Goal: Task Accomplishment & Management: Complete application form

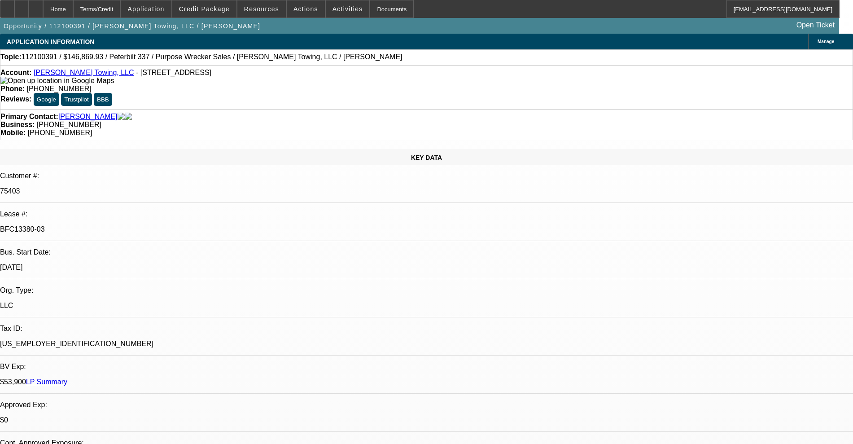
select select "0"
select select "2"
select select "0"
select select "6"
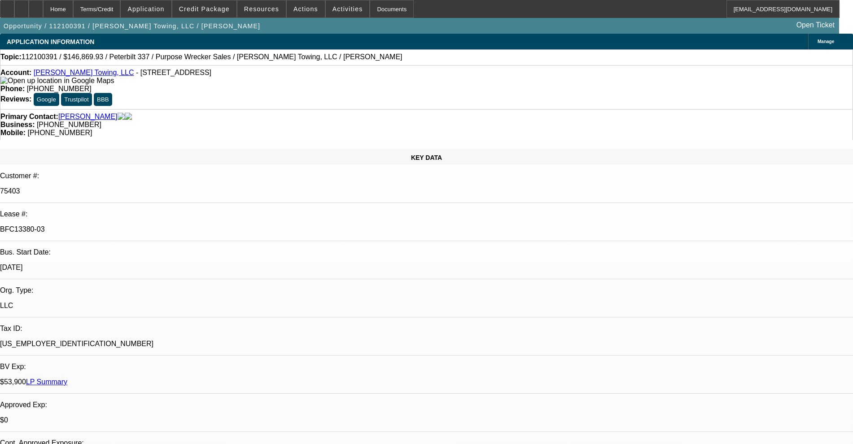
select select "0"
select select "6"
select select "0"
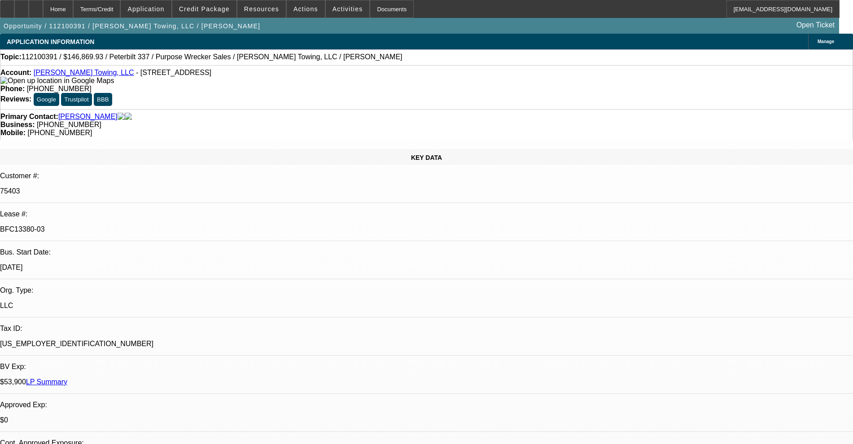
select select "0"
select select "6"
select select "0"
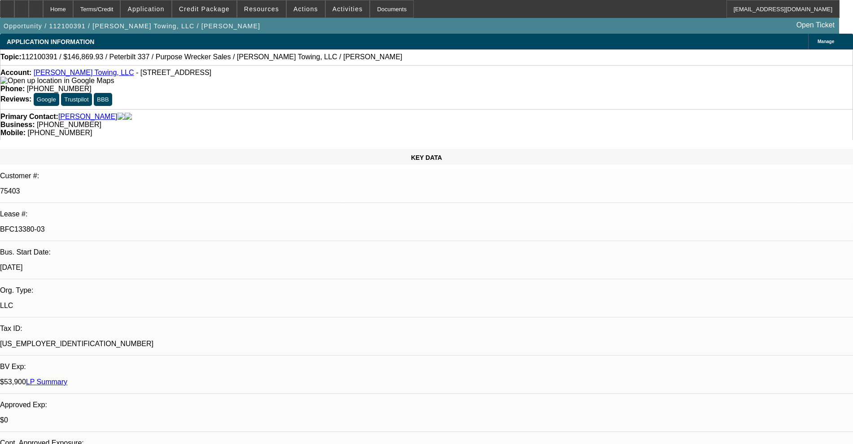
select select "0"
select select "6"
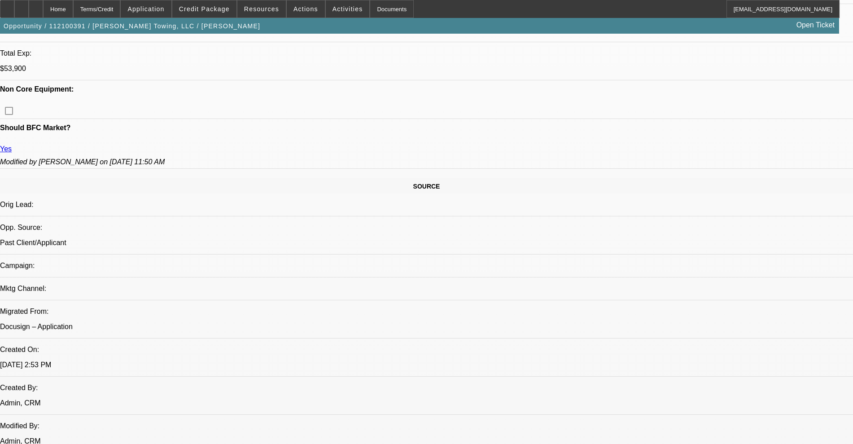
scroll to position [337, 0]
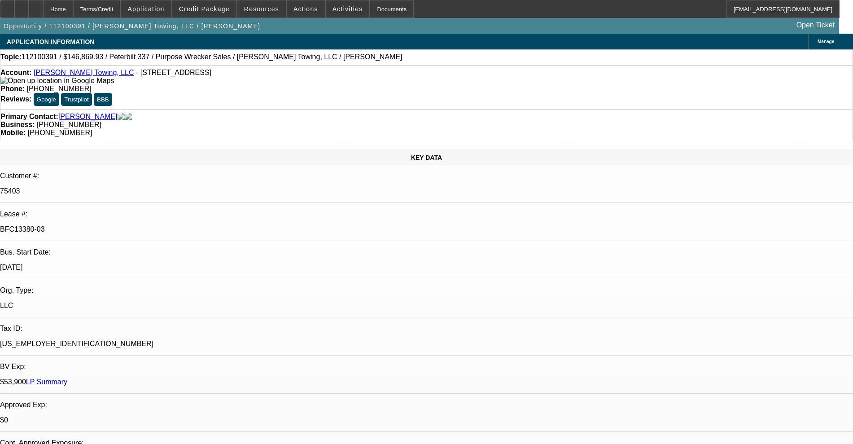
select select "0"
select select "2"
select select "0"
select select "6"
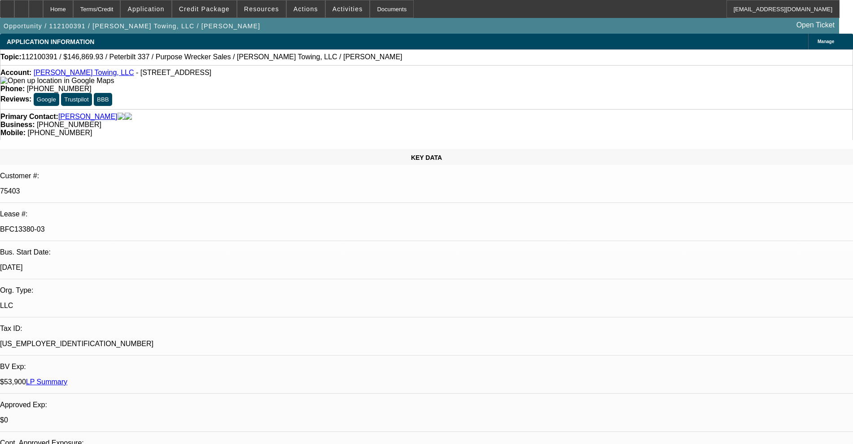
select select "0"
select select "6"
select select "0"
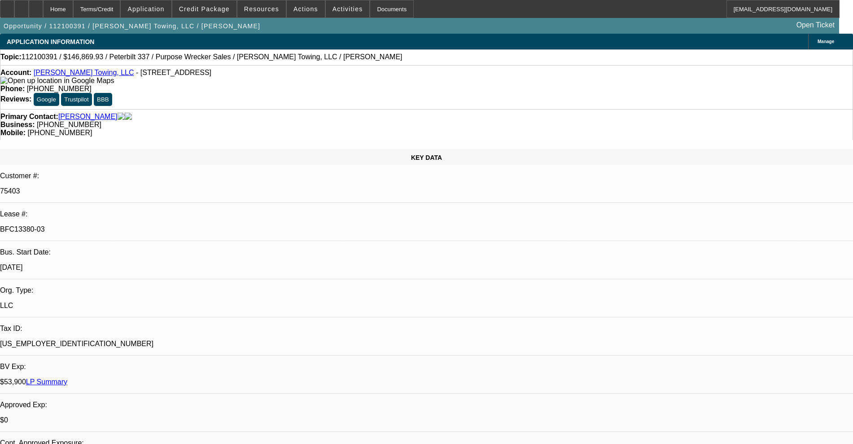
select select "0"
select select "6"
select select "0"
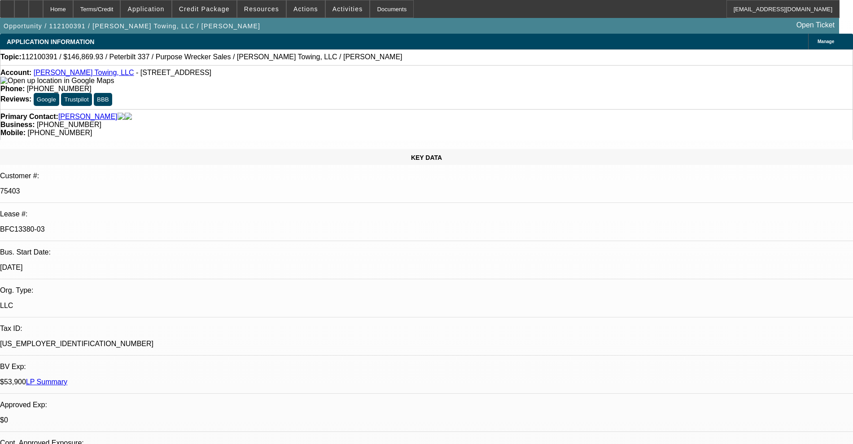
select select "0"
select select "6"
click at [345, 5] on span "Activities" at bounding box center [348, 8] width 31 height 7
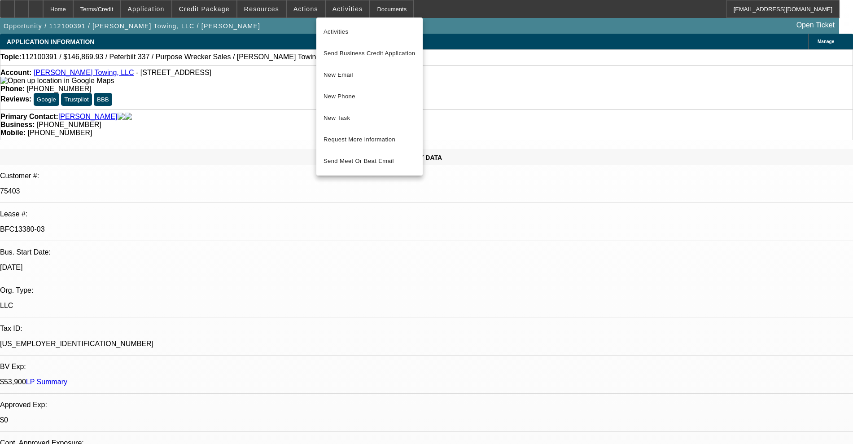
click at [307, 28] on div at bounding box center [426, 222] width 853 height 444
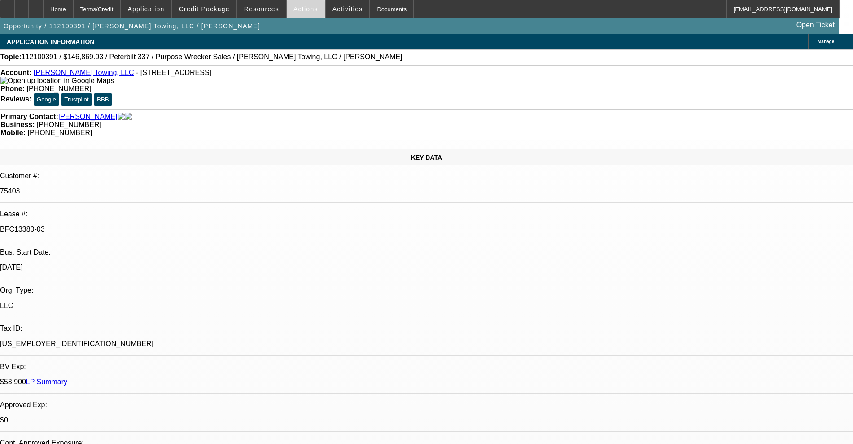
click at [299, 10] on span "Actions" at bounding box center [306, 8] width 25 height 7
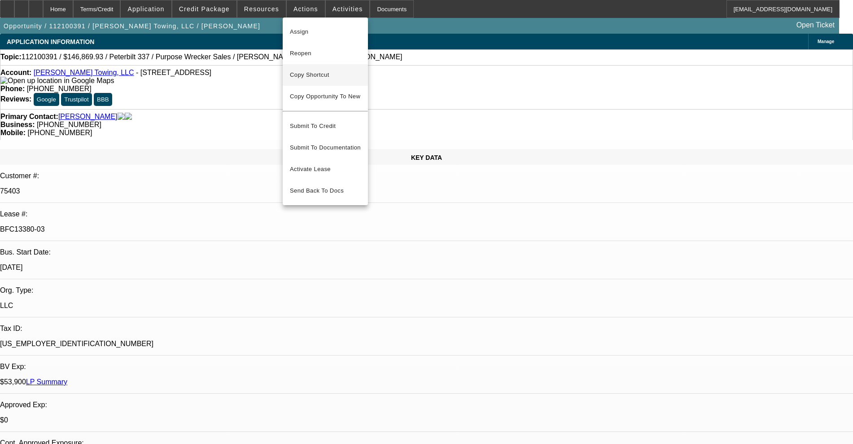
click at [318, 72] on span "Copy Shortcut" at bounding box center [325, 75] width 71 height 11
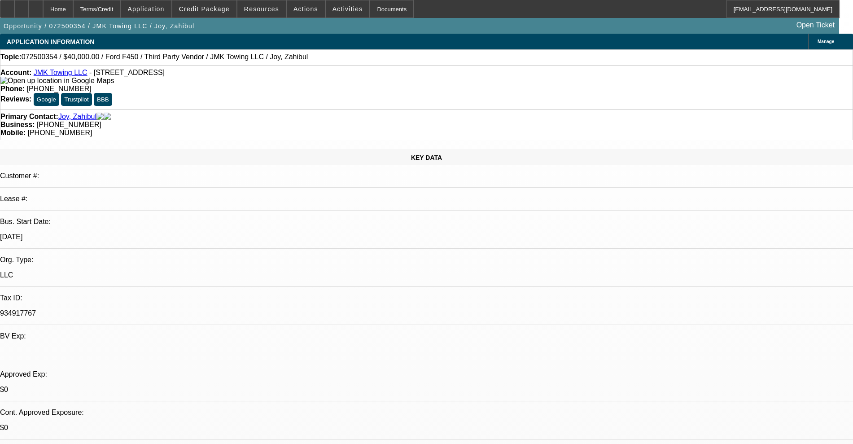
select select "0"
select select "6"
select select "0"
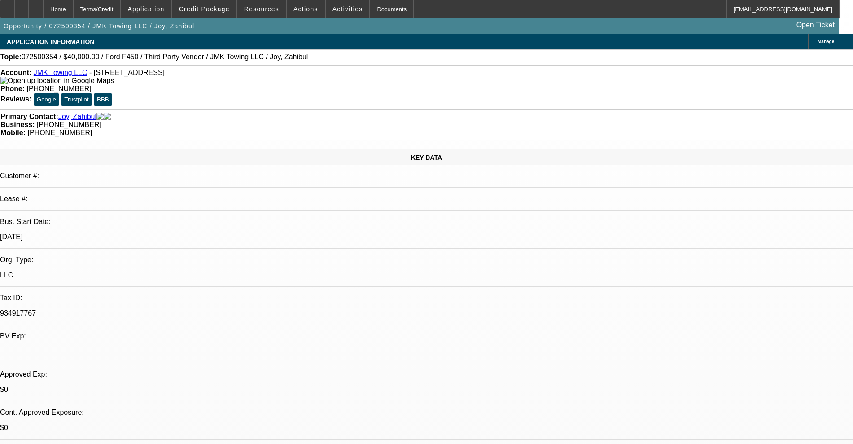
select select "0"
select select "4"
select select "0"
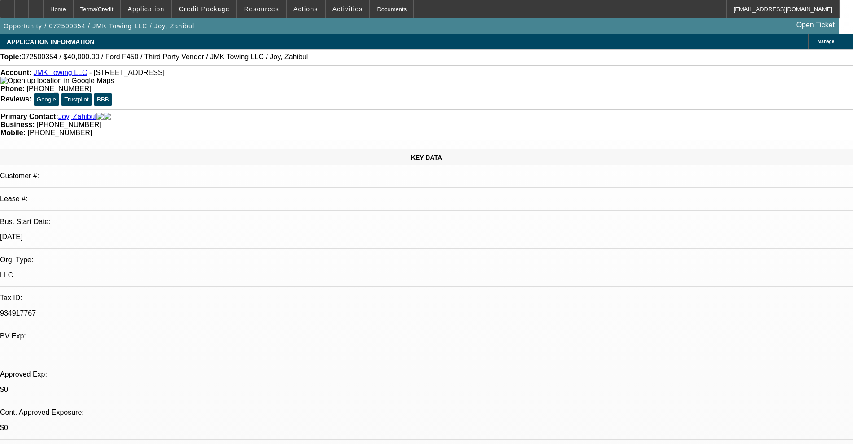
select select "0"
select select "6"
select select "0"
select select "0.1"
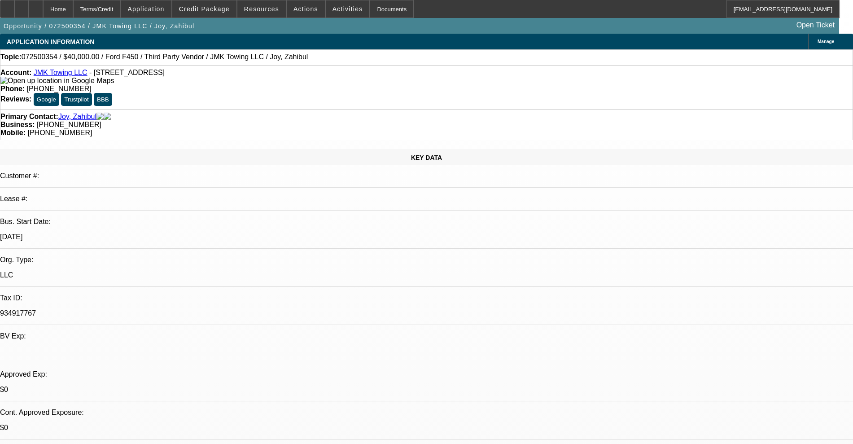
select select "4"
click at [29, 13] on div at bounding box center [21, 9] width 14 height 18
click at [22, 6] on icon at bounding box center [22, 6] width 0 height 0
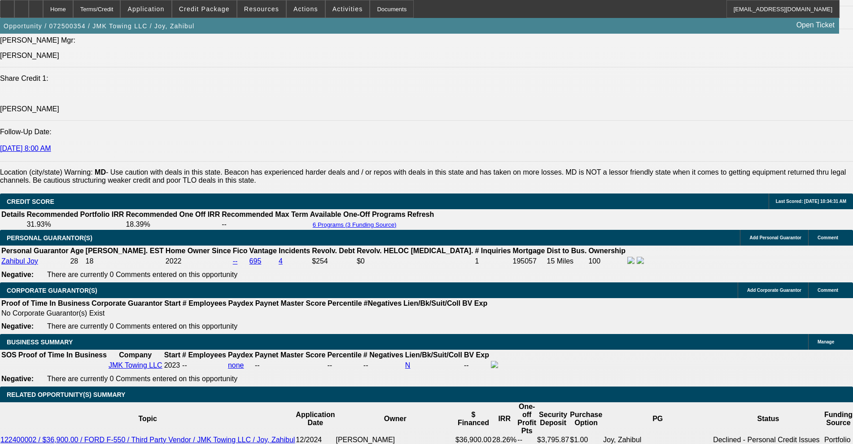
scroll to position [1122, 0]
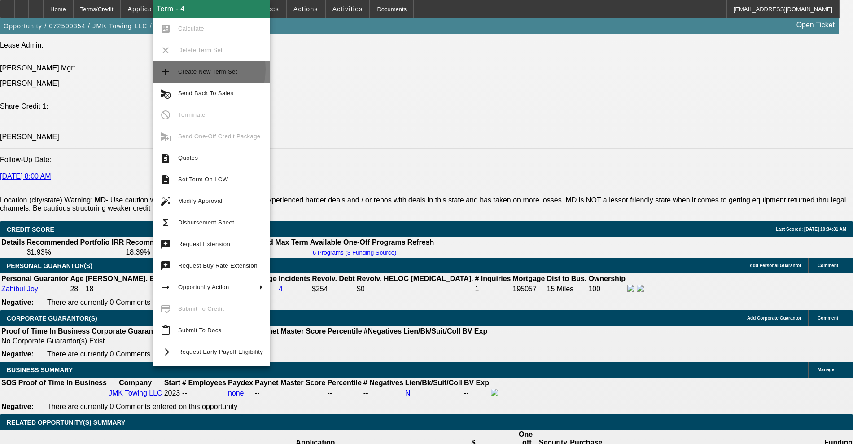
click at [201, 69] on span "Create New Term Set" at bounding box center [207, 71] width 59 height 7
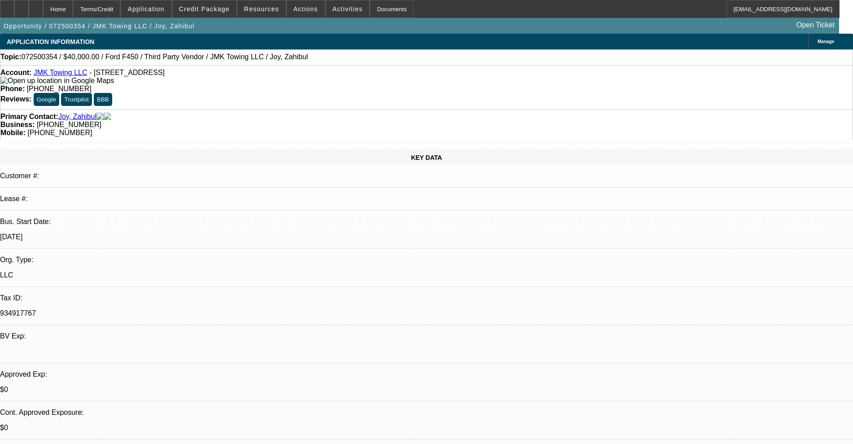
select select "0"
select select "6"
select select "0"
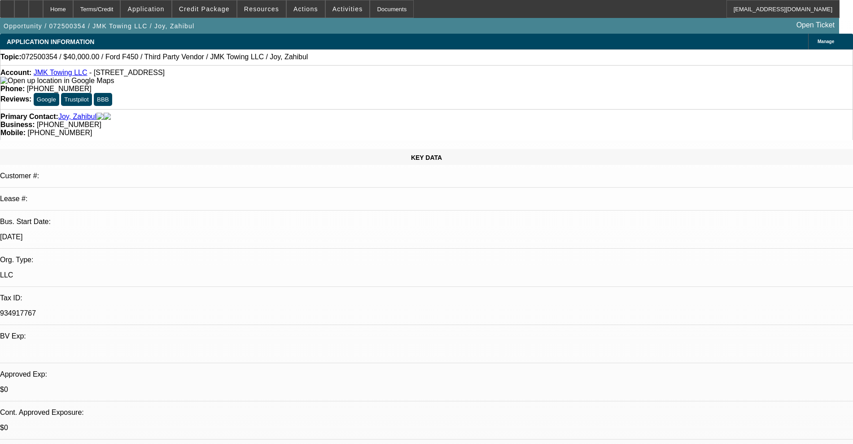
select select "0"
select select "6"
select select "0"
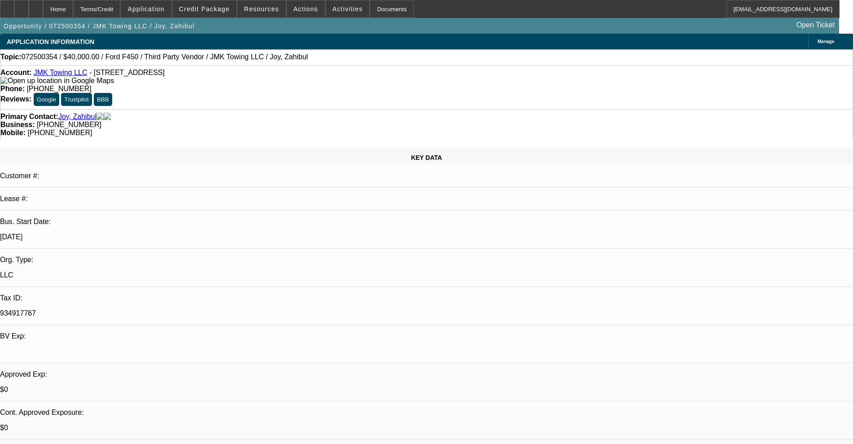
select select "0"
select select "4"
select select "0"
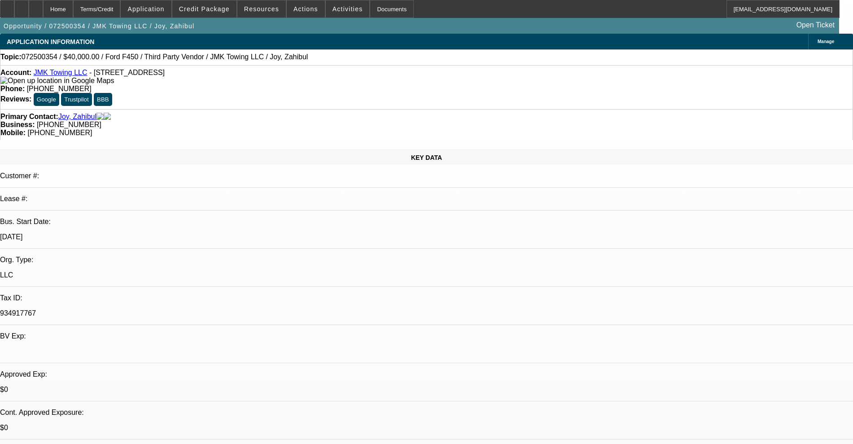
select select "6"
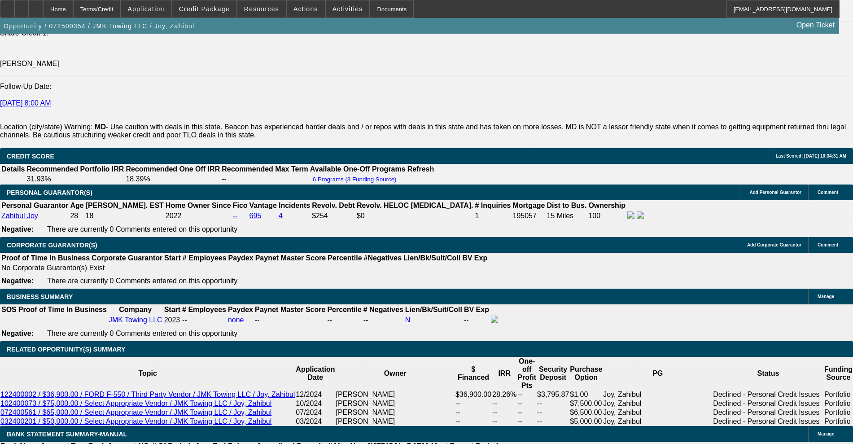
scroll to position [1178, 0]
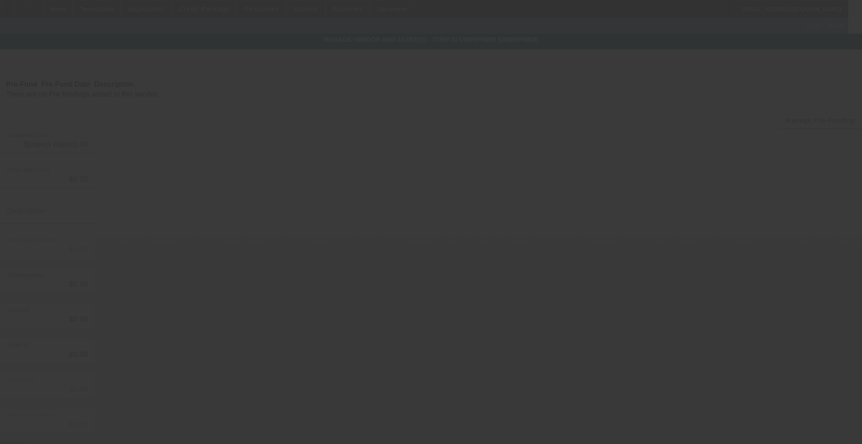
type input "$40,000.00"
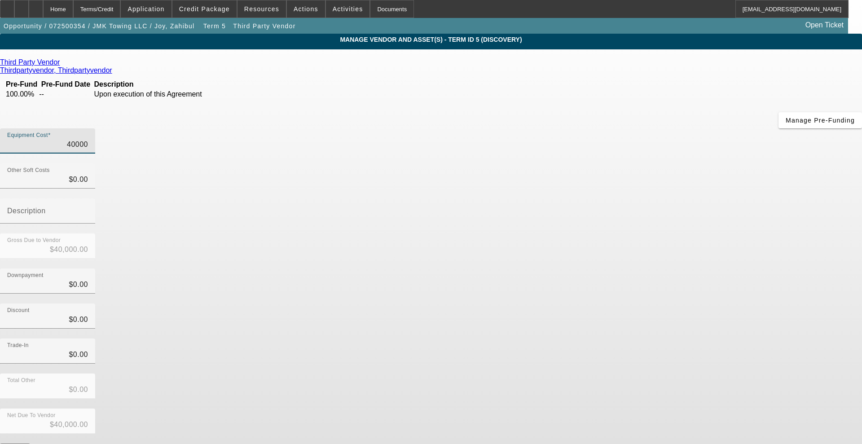
drag, startPoint x: 507, startPoint y: 75, endPoint x: 569, endPoint y: 81, distance: 62.3
click at [569, 128] on div "Equipment Cost 40000" at bounding box center [431, 145] width 862 height 35
type input "4"
type input "$4.00"
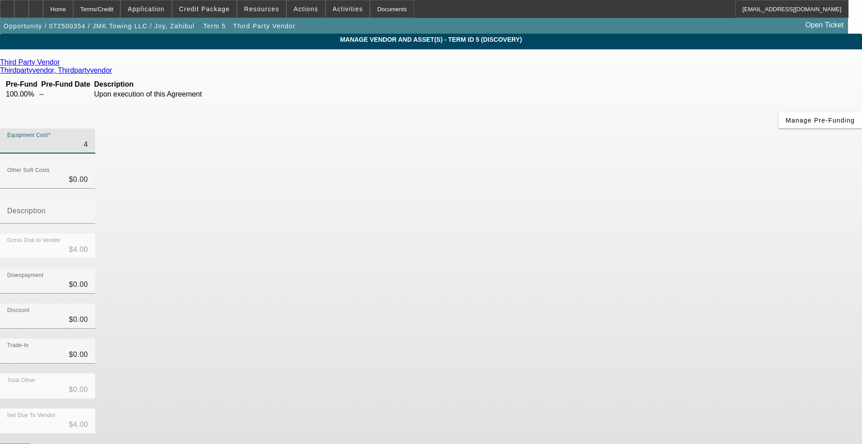
type input "43"
type input "$43.00"
type input "430"
type input "$430.00"
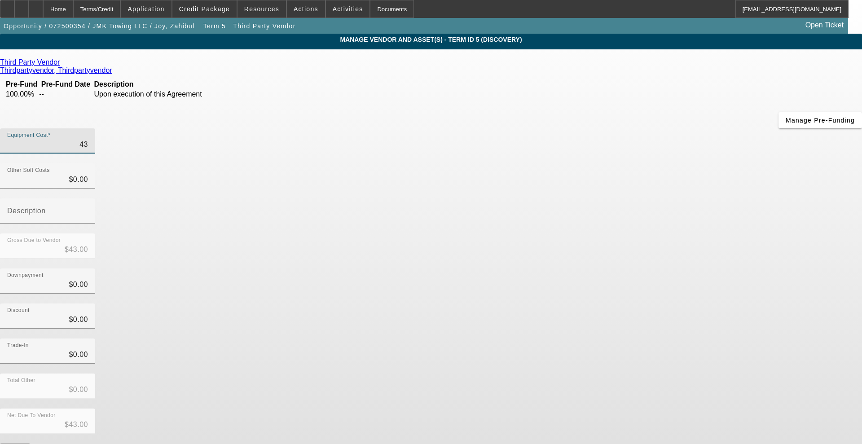
type input "$430.00"
type input "4300"
type input "$4,300.00"
type input "43000"
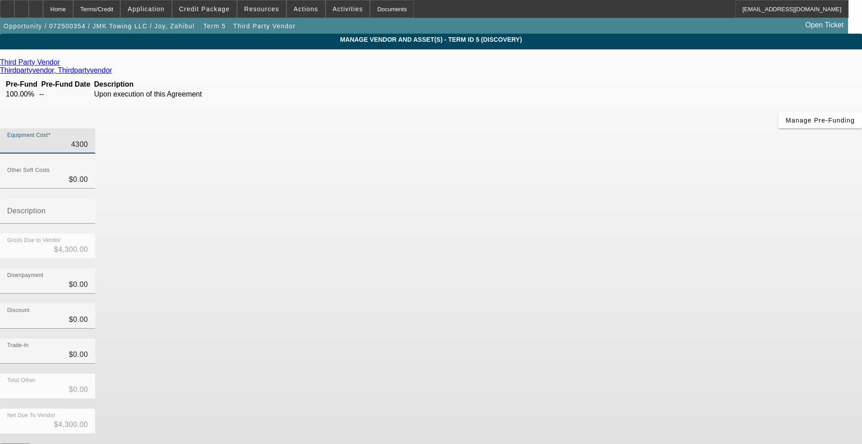
type input "$43,000.00"
click at [660, 303] on div "Discount $0.00" at bounding box center [431, 320] width 862 height 35
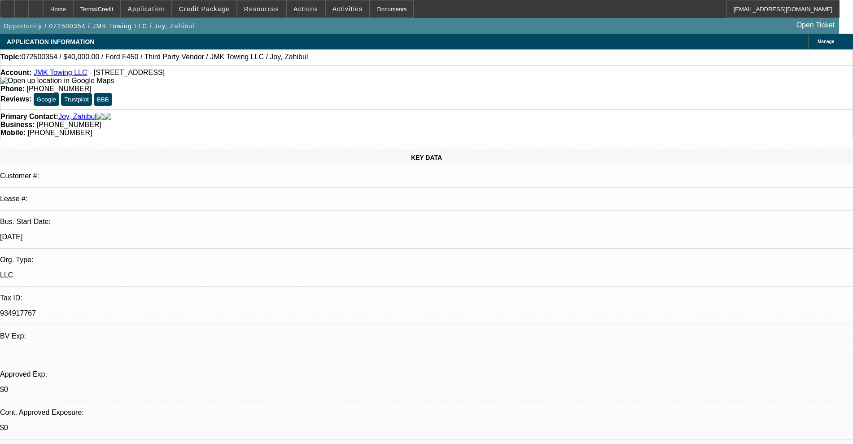
select select "0"
select select "6"
select select "0"
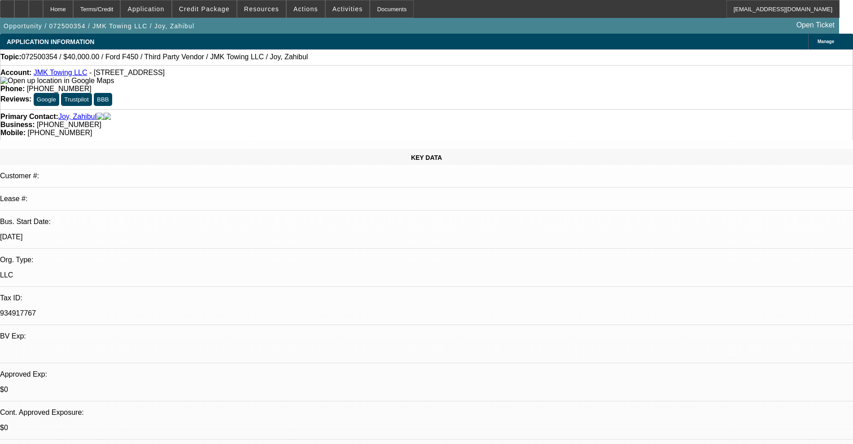
select select "0"
select select "6"
select select "0"
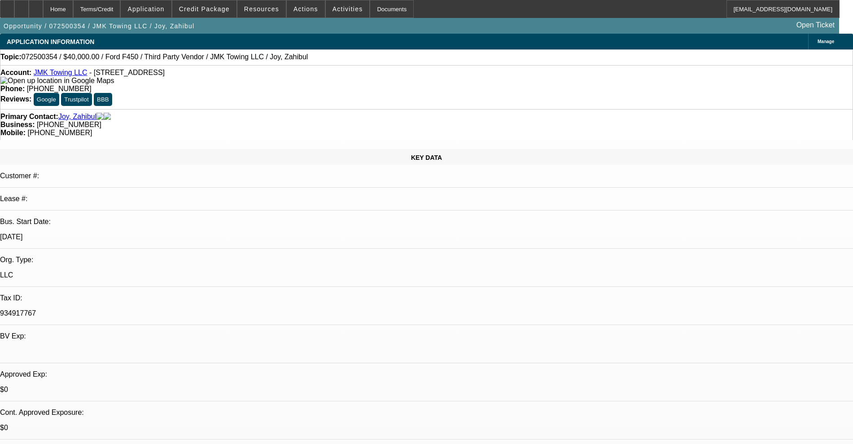
select select "0"
select select "4"
select select "0"
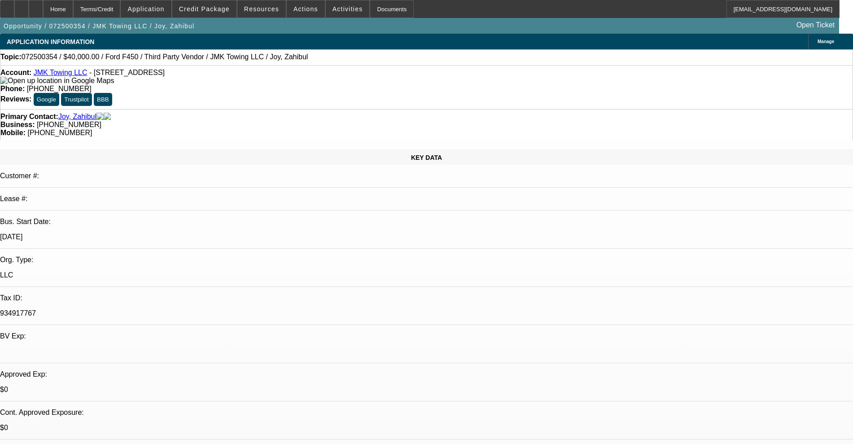
select select "6"
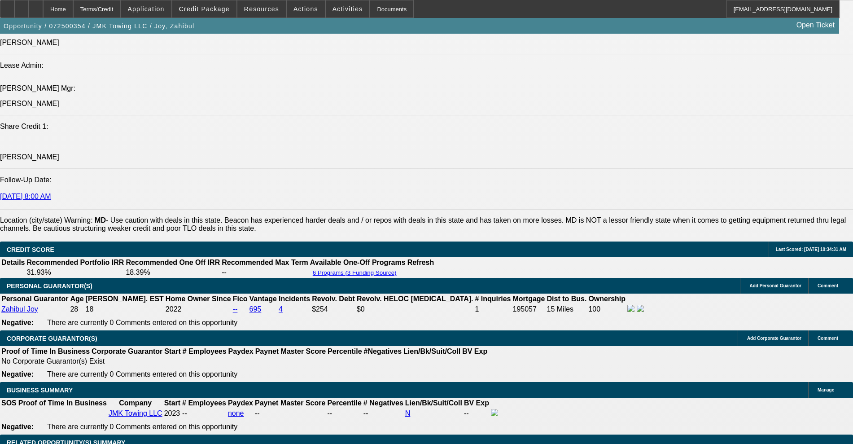
scroll to position [1122, 0]
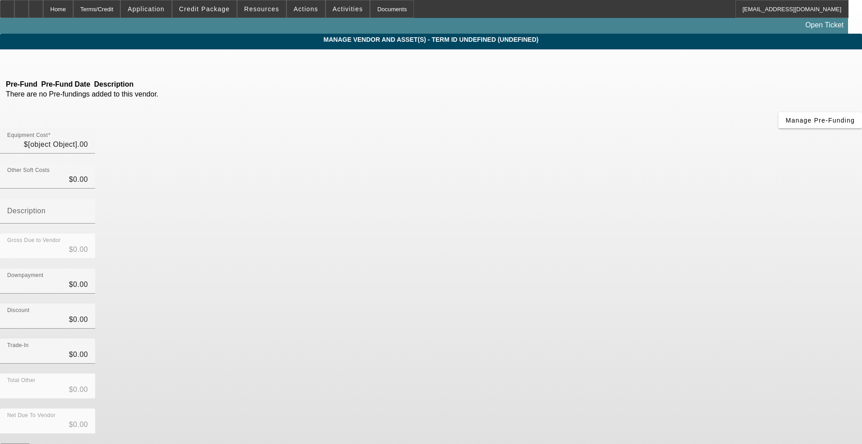
type input "$43,000.00"
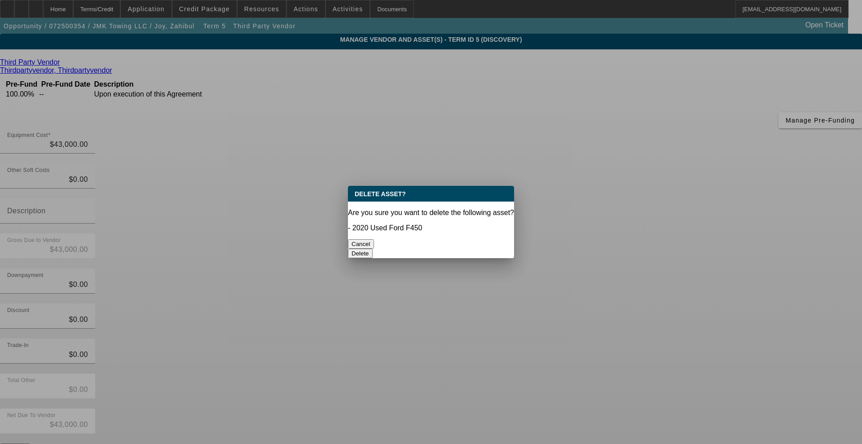
click at [373, 249] on button "Delete" at bounding box center [360, 253] width 25 height 9
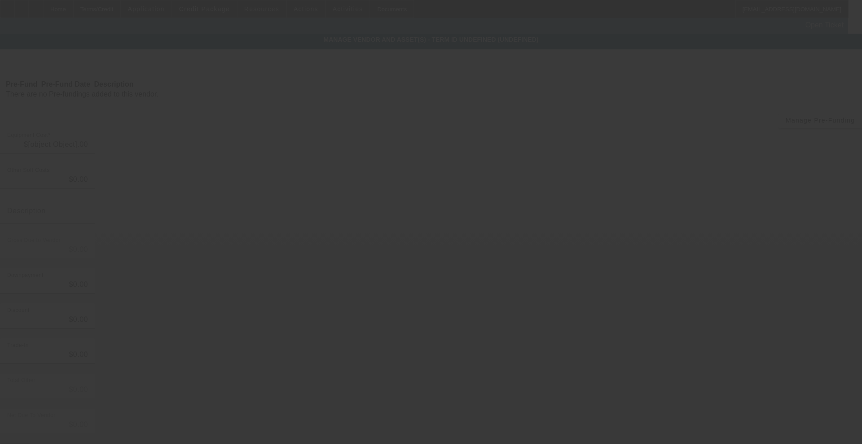
type input "$43,000.00"
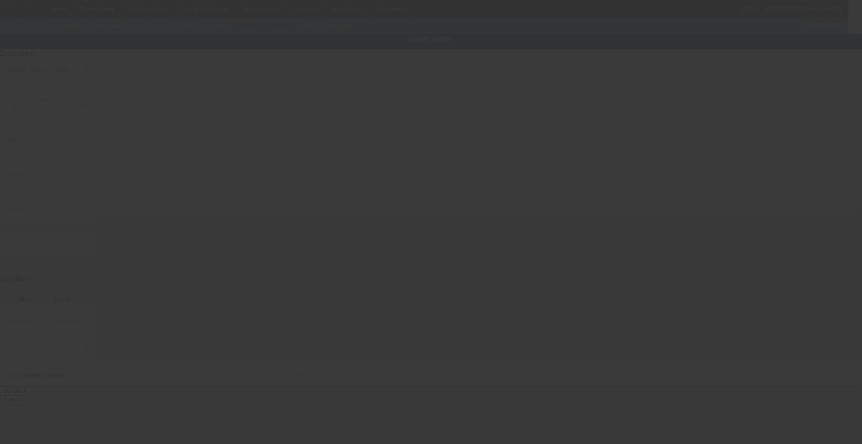
type input "[STREET_ADDRESS]"
type input "[GEOGRAPHIC_DATA]"
type input "21221"
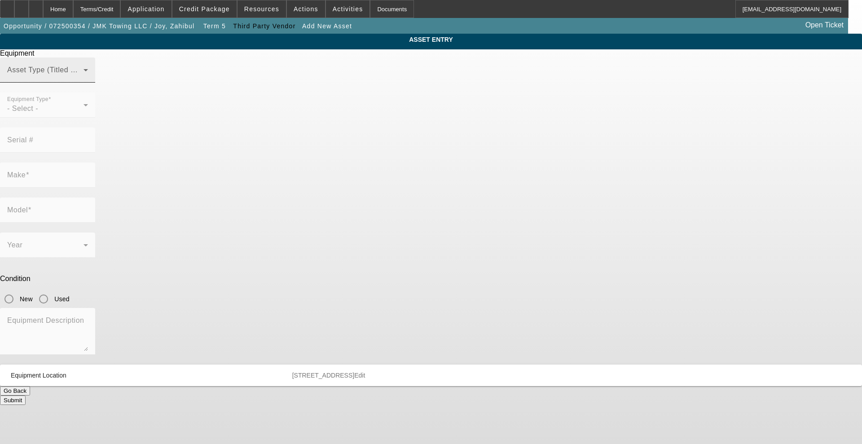
click at [83, 79] on span at bounding box center [45, 73] width 76 height 11
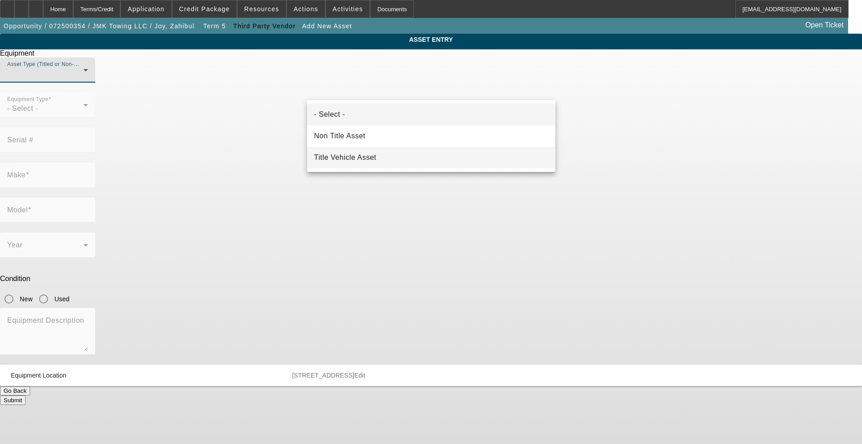
click at [365, 161] on span "Title Vehicle Asset" at bounding box center [345, 157] width 62 height 11
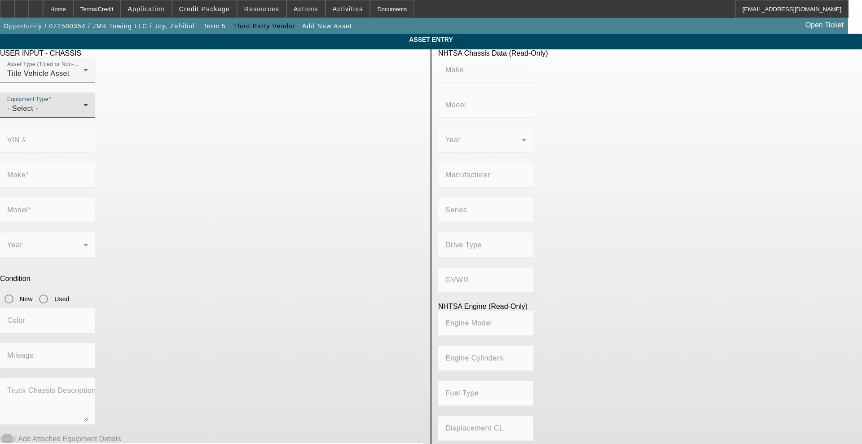
click at [83, 114] on div "- Select -" at bounding box center [45, 108] width 76 height 11
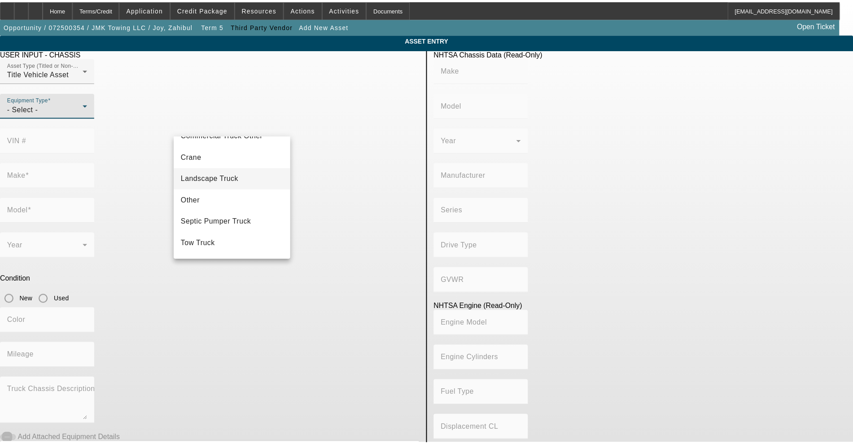
scroll to position [99, 0]
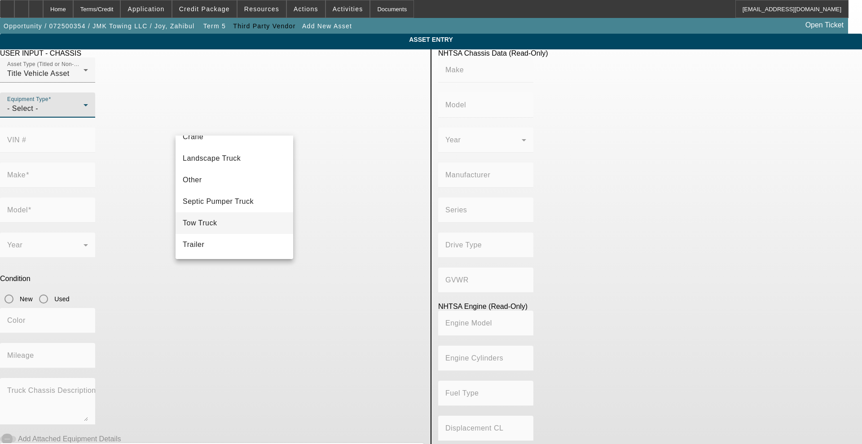
click at [223, 217] on mat-option "Tow Truck" at bounding box center [234, 223] width 118 height 22
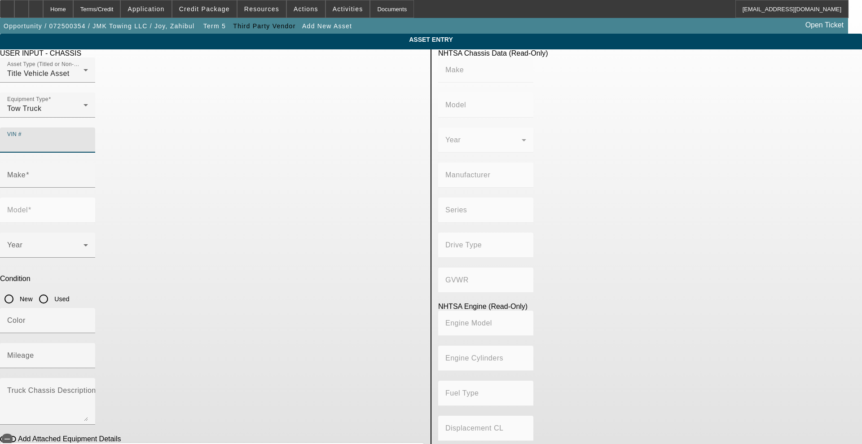
click at [88, 138] on input "VIN #" at bounding box center [47, 143] width 81 height 11
type input "1fduf4gy3jeb24489"
type input "FORD"
type input "F-450"
type input "FORD MOTOR COMPANY"
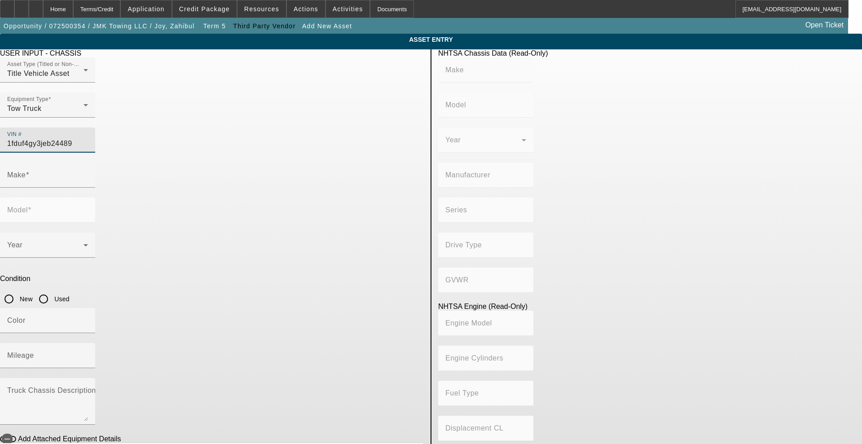
type input "4x2"
type input "Class 5: 16,001 - 19,500 lb (7,258 - 8,845 kg)"
type input "10"
type input "Gasoline"
type input "414.96145984417"
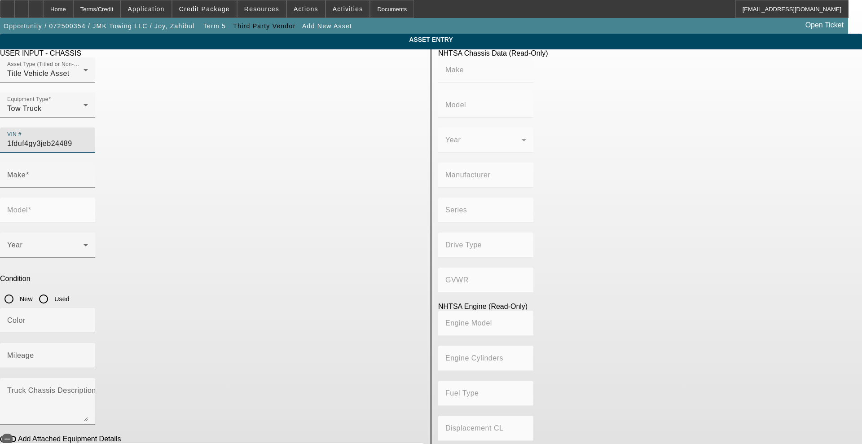
type input "6.8"
type input "FORD"
type input "F-450"
type input "1FDUF4GY3JEB24489"
click at [53, 290] on input "Used" at bounding box center [44, 299] width 18 height 18
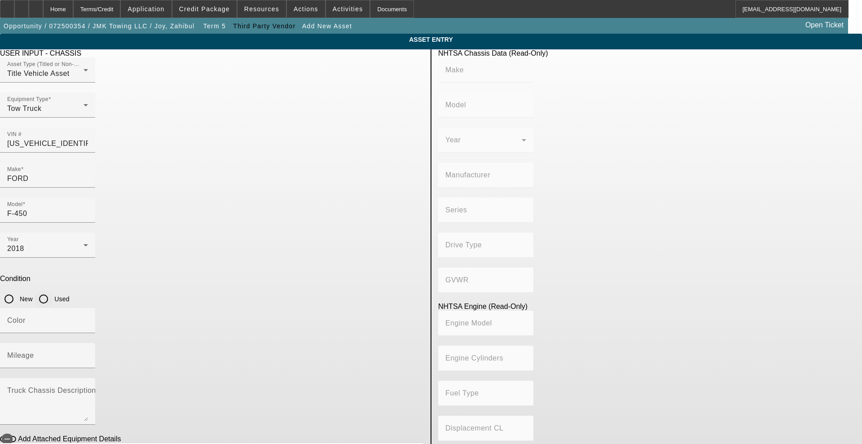
radio input "true"
type input "FORD"
type input "F-450"
type input "FORD MOTOR COMPANY"
type input "4x2"
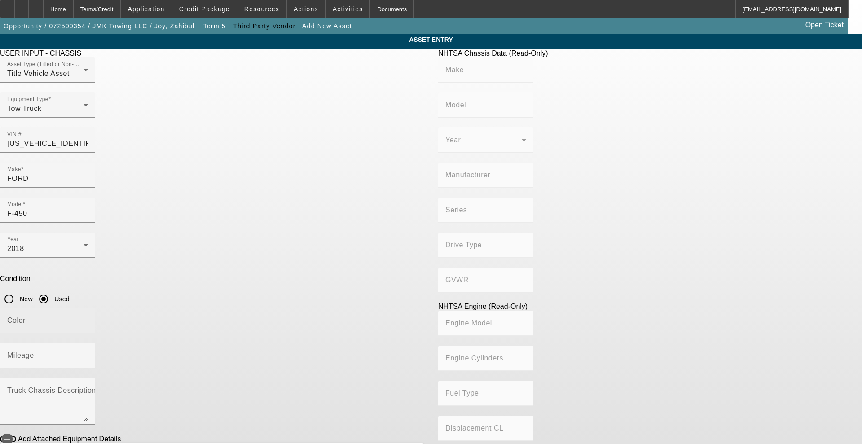
type input "Class 5: 16,001 - 19,500 lb (7,258 - 8,845 kg)"
type input "10"
type input "Gasoline"
type input "414.96145984417"
type input "6.8"
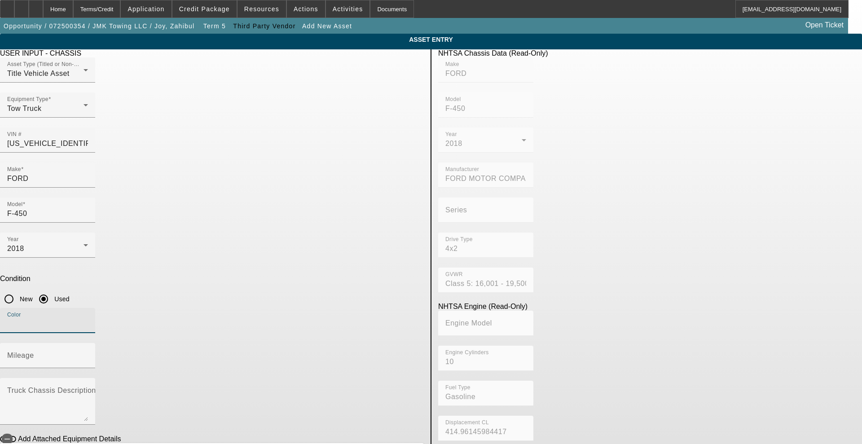
click at [88, 319] on input "Color" at bounding box center [47, 324] width 81 height 11
type input "black"
click at [88, 354] on input "Mileage" at bounding box center [47, 359] width 81 height 11
type input "138000"
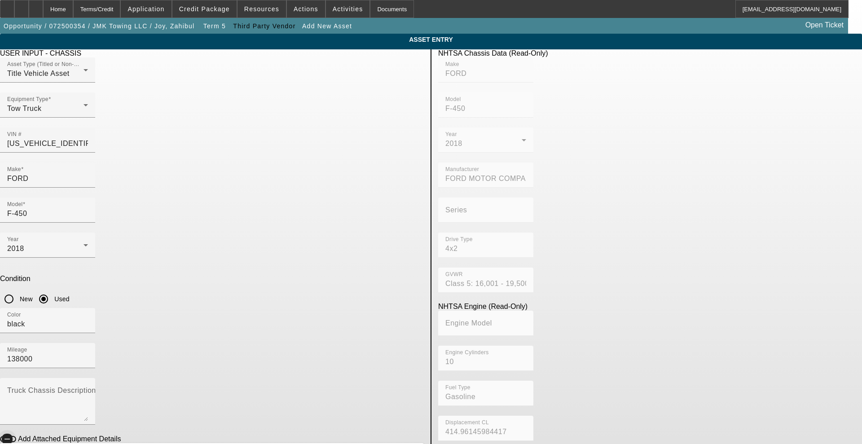
click at [16, 430] on span "button" at bounding box center [7, 439] width 18 height 18
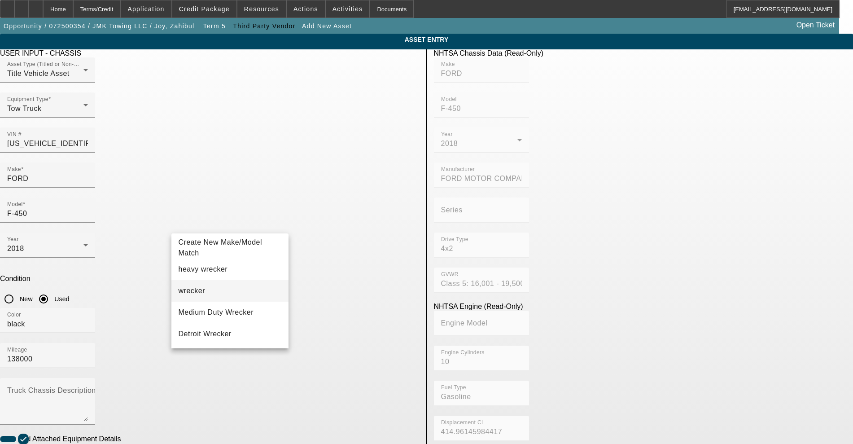
click at [211, 286] on mat-option "wrecker" at bounding box center [230, 291] width 118 height 22
type input "wrecker"
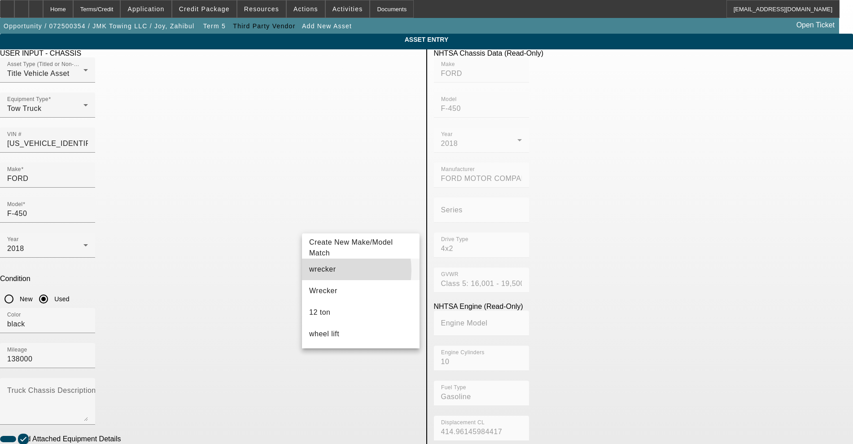
click at [333, 270] on mat-option "wrecker" at bounding box center [361, 270] width 118 height 22
type input "wrecker"
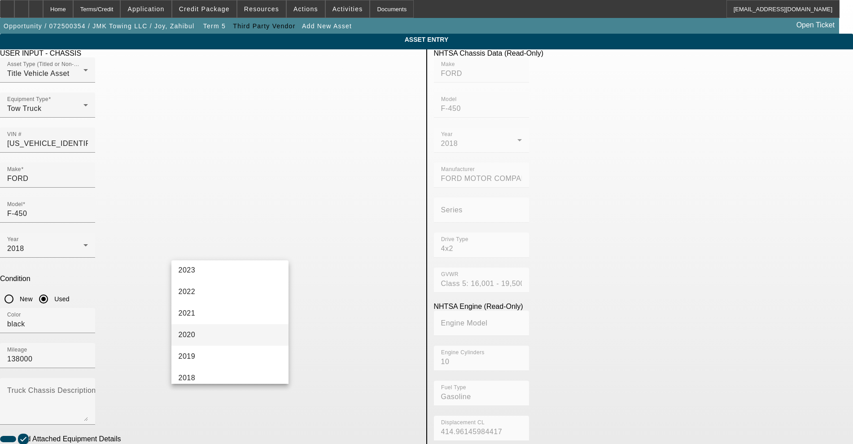
scroll to position [168, 0]
click at [214, 323] on mat-option "2018" at bounding box center [230, 322] width 118 height 22
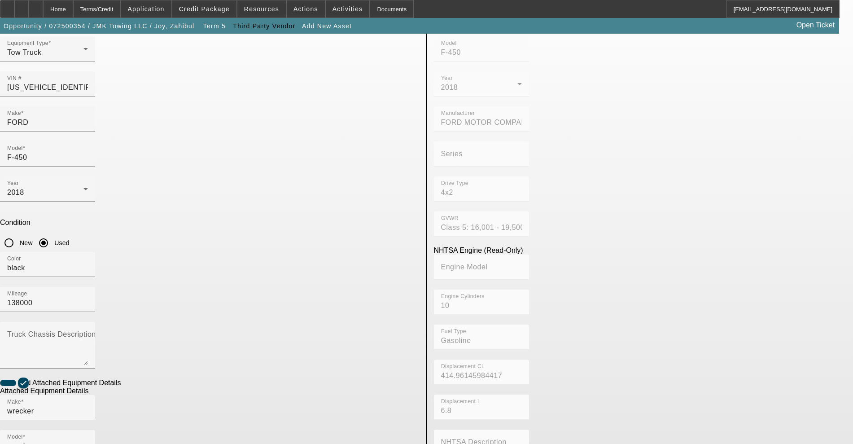
radio input "true"
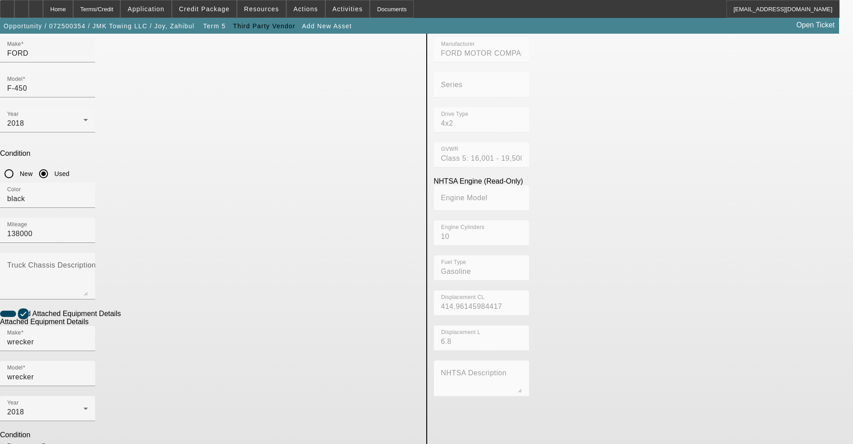
scroll to position [134, 0]
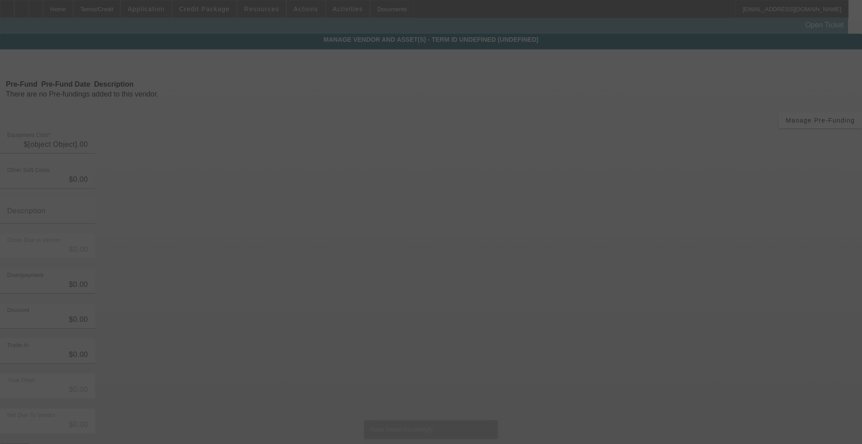
type input "$43,000.00"
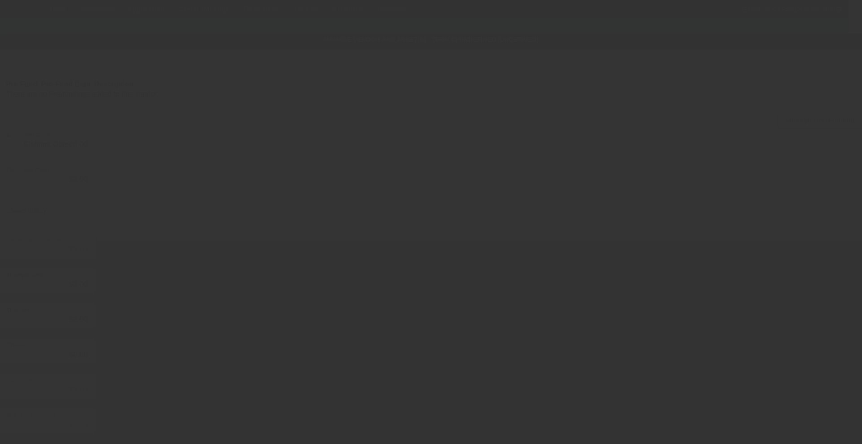
type input "$43,000.00"
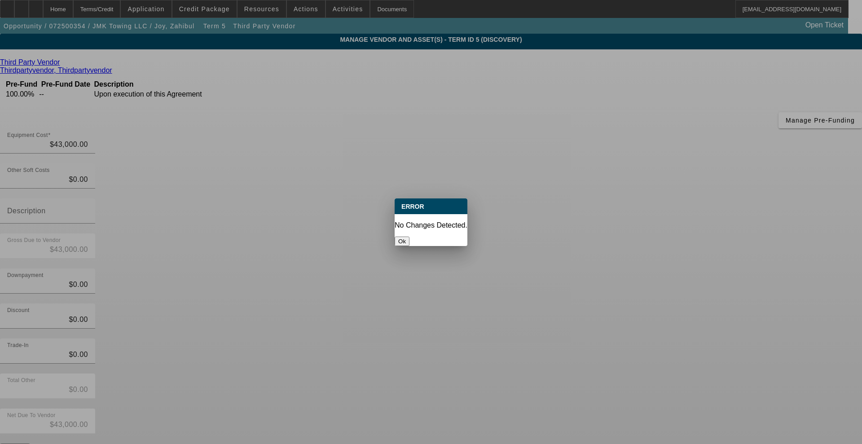
click at [409, 237] on button "Ok" at bounding box center [402, 241] width 15 height 9
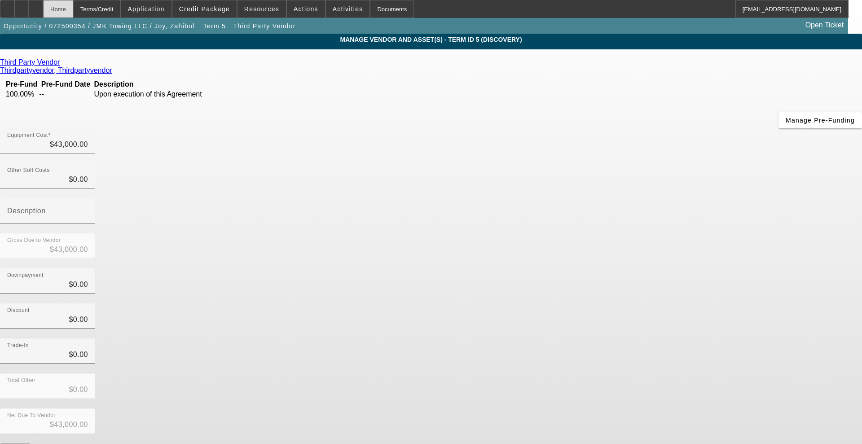
click at [73, 8] on div "Home" at bounding box center [58, 9] width 30 height 18
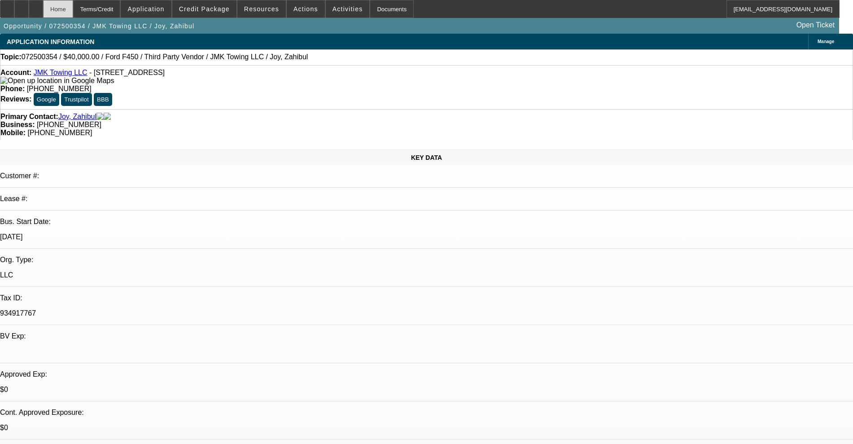
select select "0"
select select "6"
select select "0"
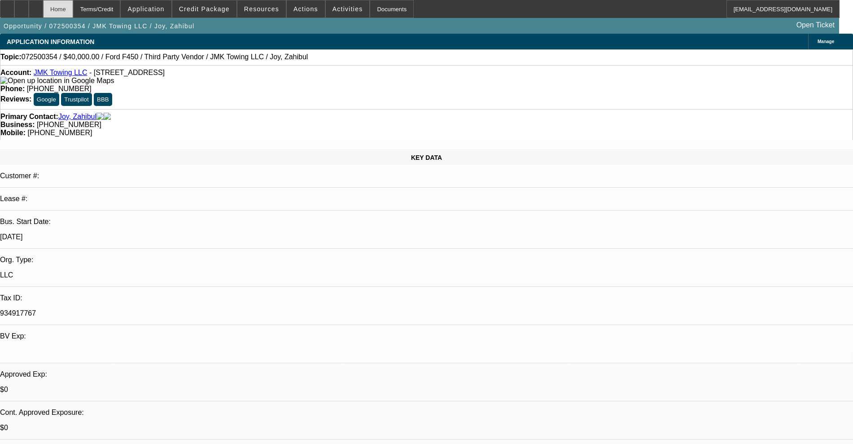
select select "0"
select select "6"
select select "0"
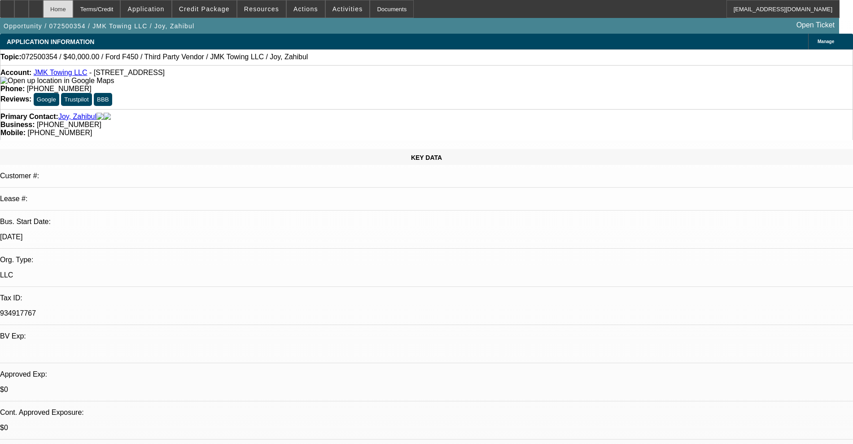
select select "0"
select select "4"
select select "0"
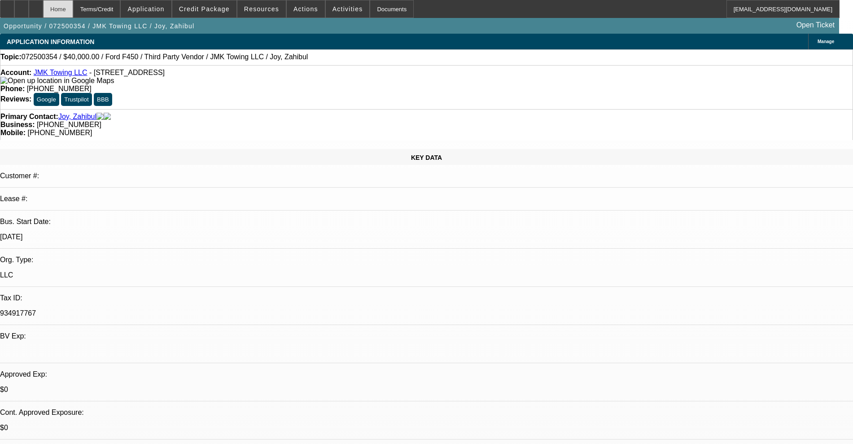
select select "6"
click at [645, 100] on mat-icon "reply" at bounding box center [645, 98] width 11 height 11
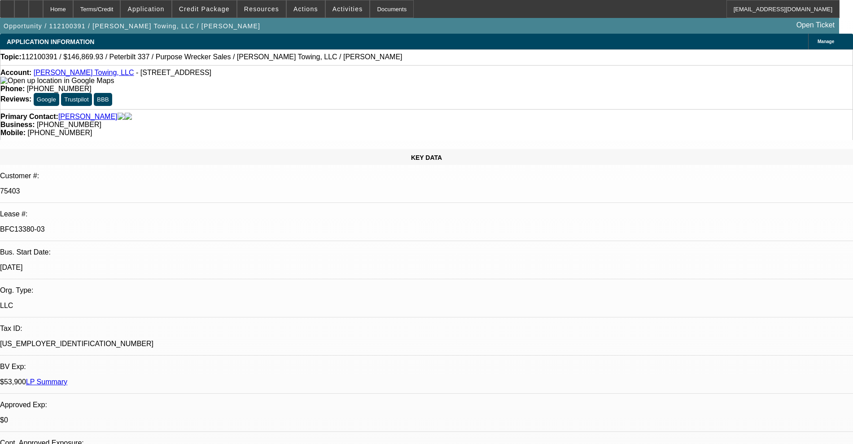
select select "0"
select select "2"
select select "0"
select select "6"
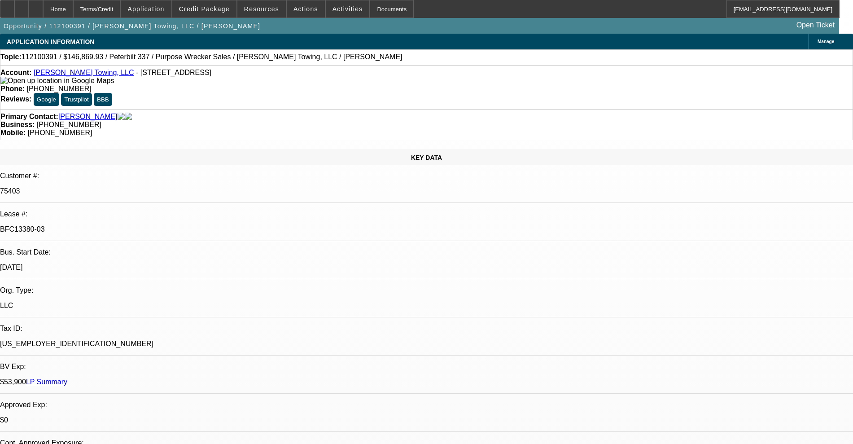
select select "0"
select select "6"
select select "0"
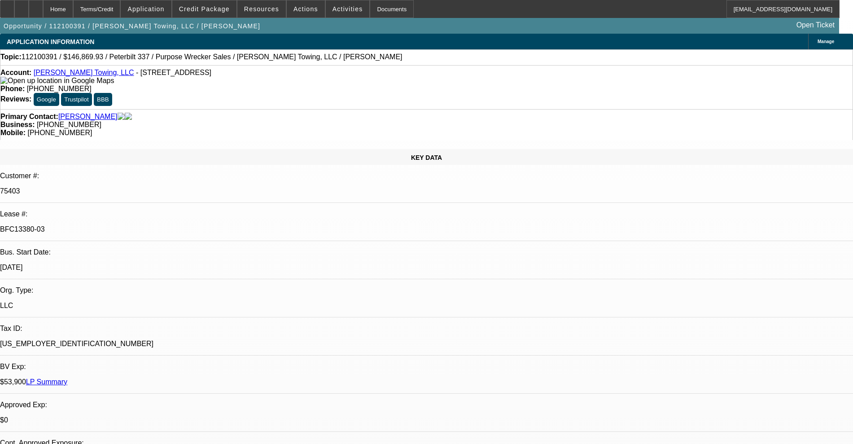
select select "0"
select select "6"
select select "0"
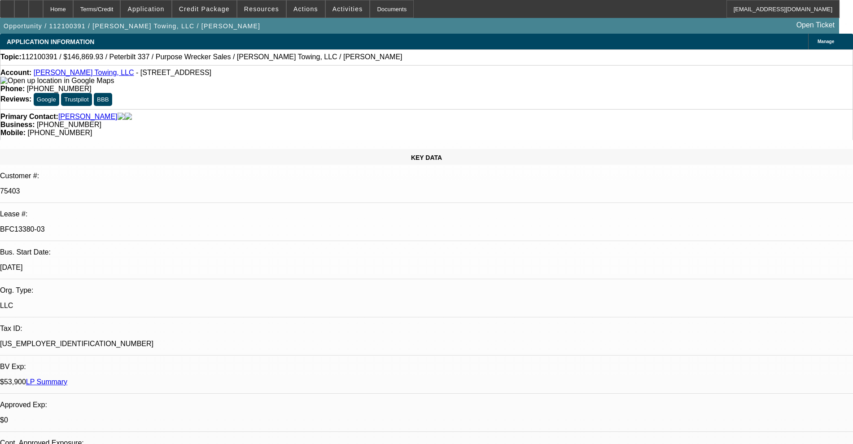
select select "0"
select select "6"
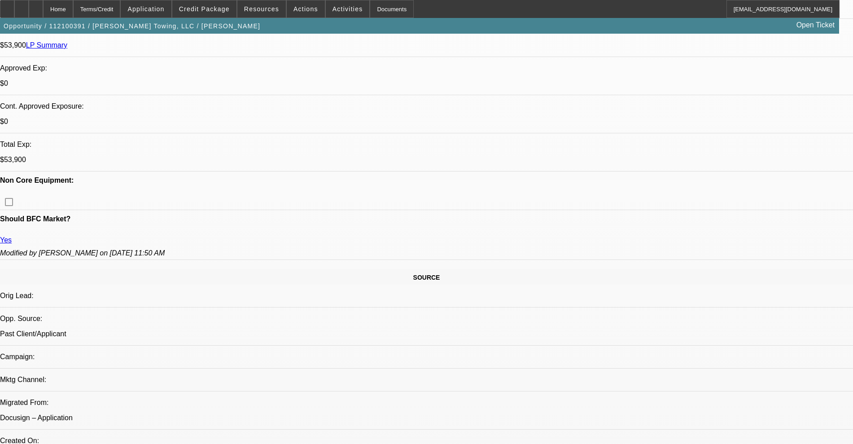
scroll to position [393, 0]
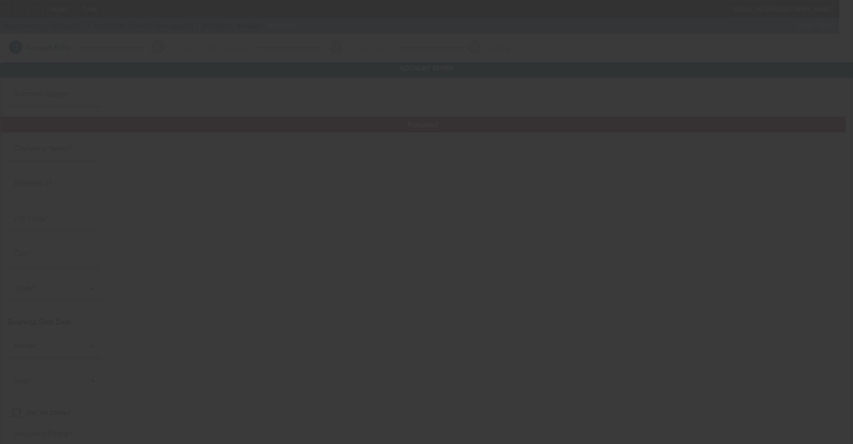
type input "[PERSON_NAME] Towing, LLC"
type input "[STREET_ADDRESS]"
type input "70087"
type input "Saint Rose"
type input "[PHONE_NUMBER]"
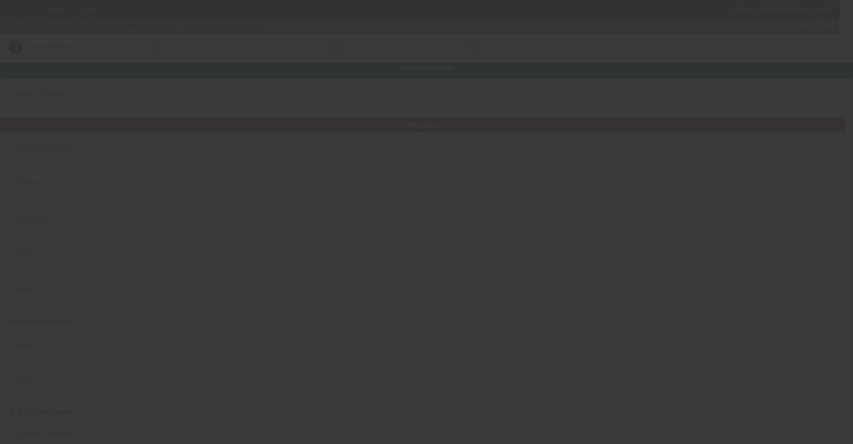
type input "actcampeaux@yahoo.com"
type input "Saint Charles"
type input "[US_EMPLOYER_IDENTIFICATION_NUMBER]"
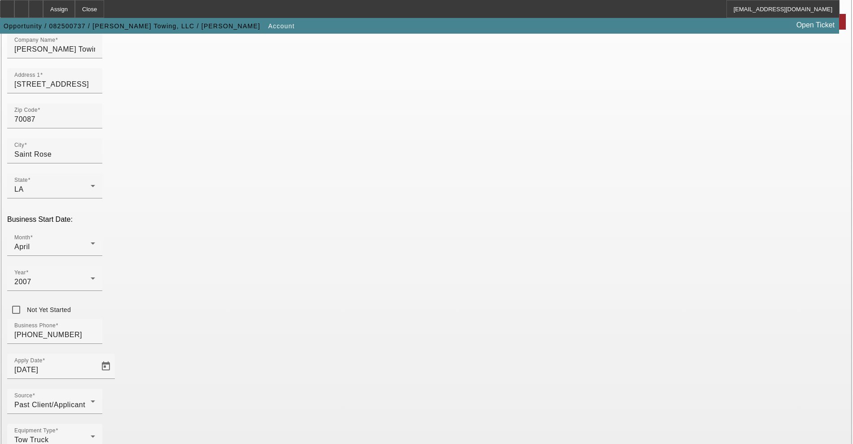
scroll to position [123, 0]
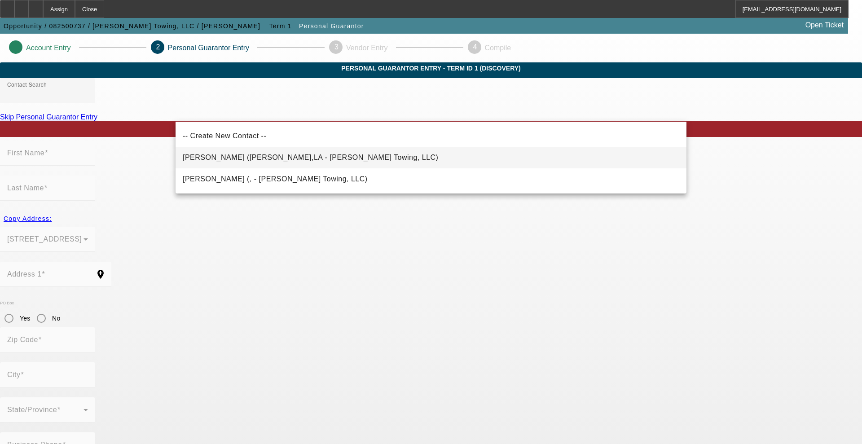
click at [271, 152] on span "Campeaux, Aaron (Destrehan,LA - Aaron Campeaux Towing, LLC)" at bounding box center [310, 157] width 255 height 11
type input "Campeaux, Aaron (Destrehan,LA - Aaron Campeaux Towing, LLC)"
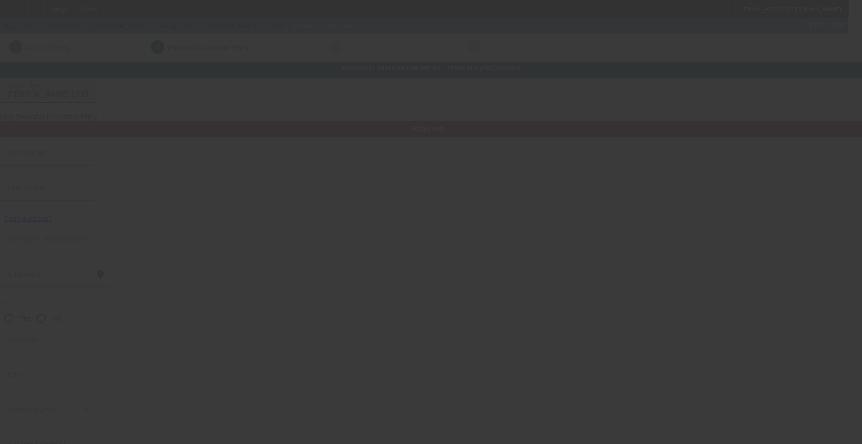
type input "Aaron"
type input "Campeaux"
type input "103 Villere Drive"
radio input "true"
type input "70047"
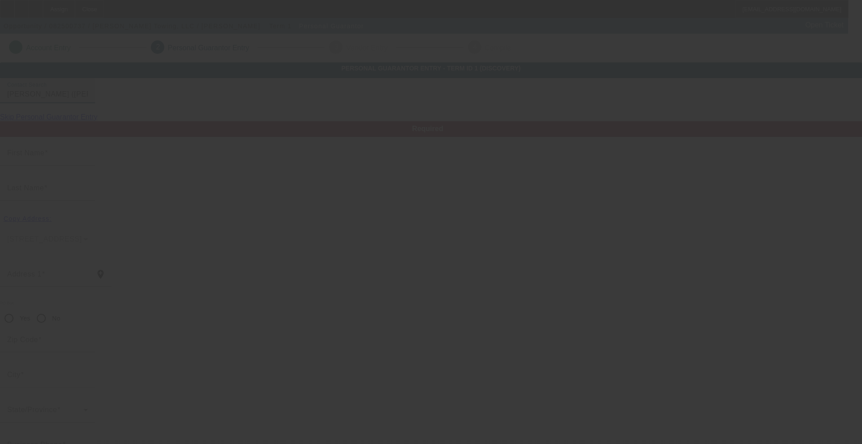
type input "Destrehan"
type input "(504) 487-1541"
type input "100"
type input "435-49-0761"
type input "actcampeaux@yahoo.com"
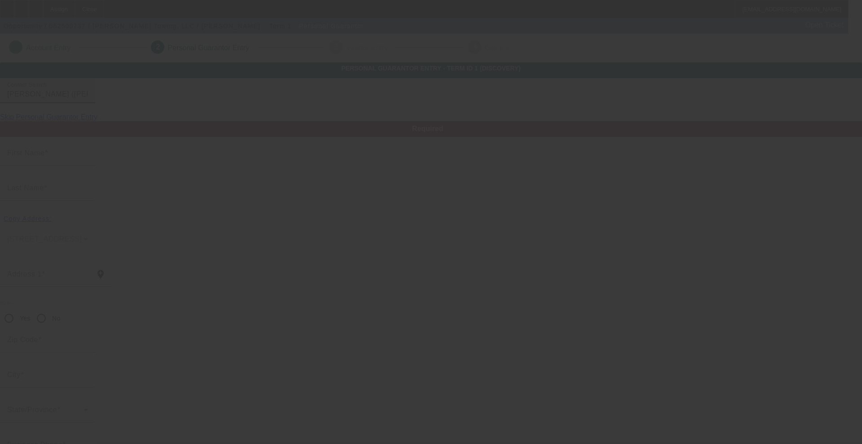
type input "(504) 575-3333"
type input "(504) 441-8591"
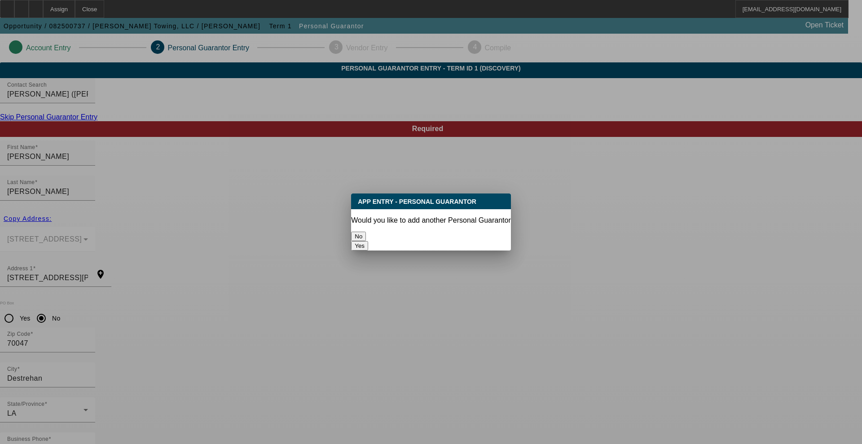
click at [366, 235] on button "No" at bounding box center [358, 236] width 15 height 9
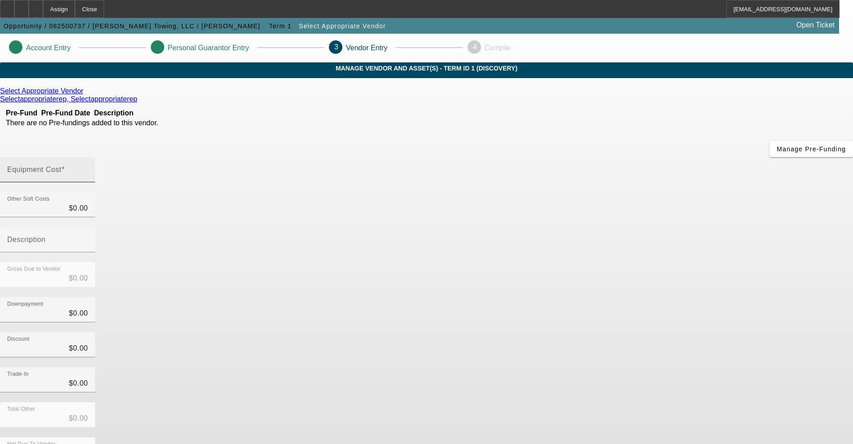
click at [88, 168] on input "Equipment Cost" at bounding box center [47, 173] width 81 height 11
type input "1"
type input "$1.00"
type input "14"
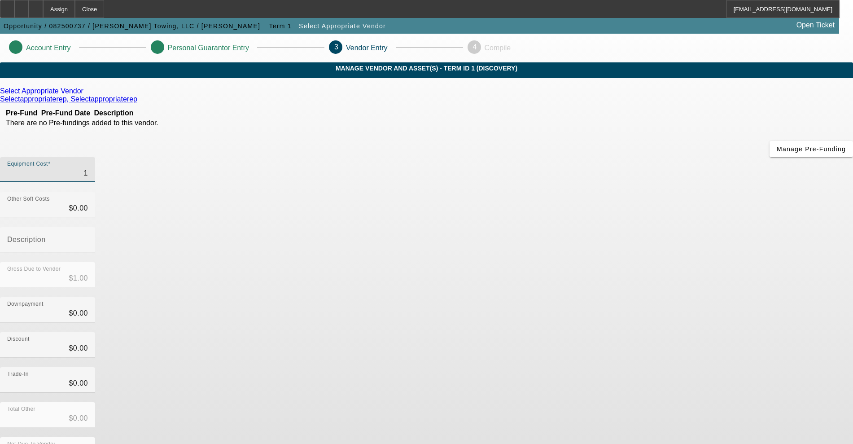
type input "$14.00"
type input "149"
type input "$149.00"
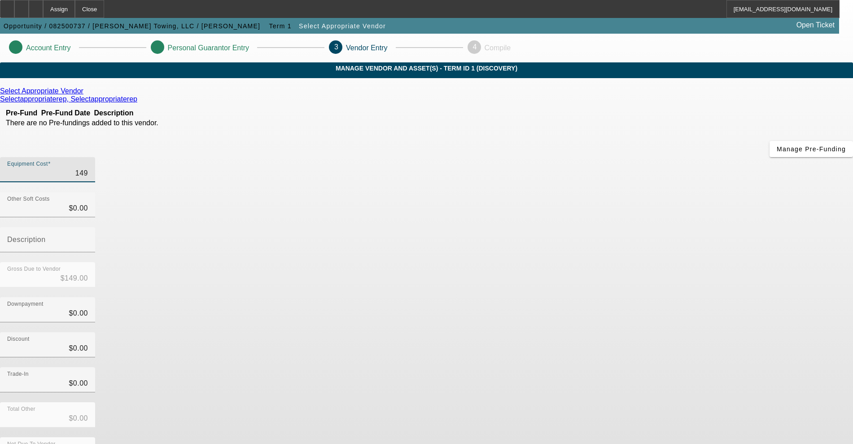
type input "1498"
type input "$1,498.00"
type input "14980"
type input "$14,980.00"
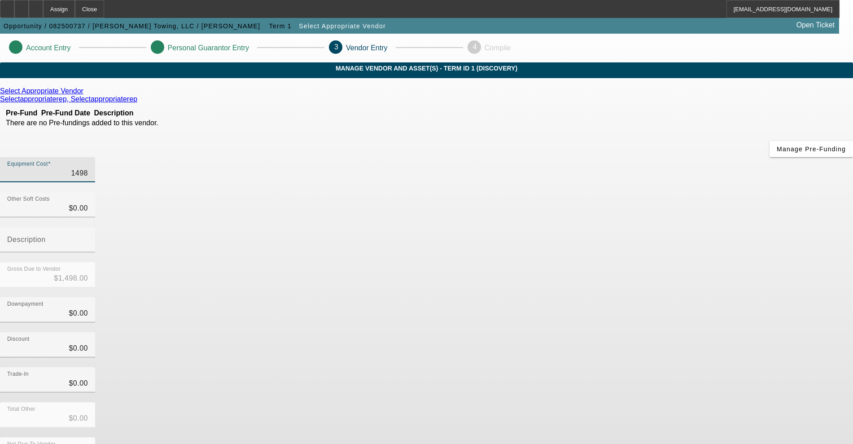
type input "$14,980.00"
type input "149800"
type input "$149,800.00"
type input "149800.5"
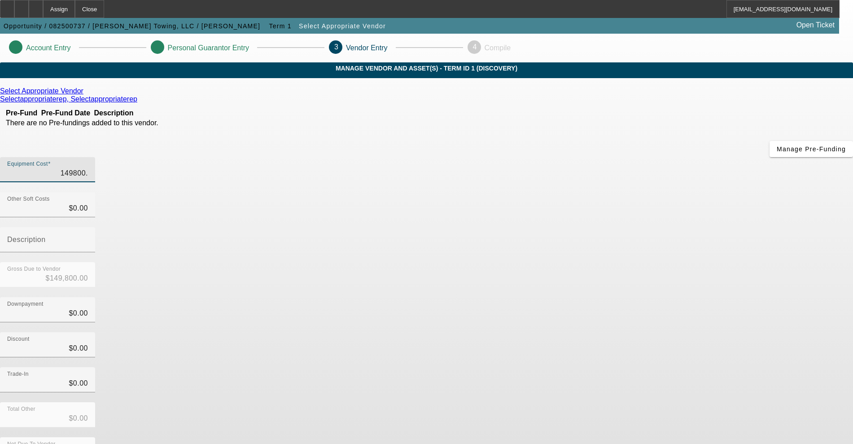
type input "$149,800.50"
type input "149800.52"
type input "$149,800.52"
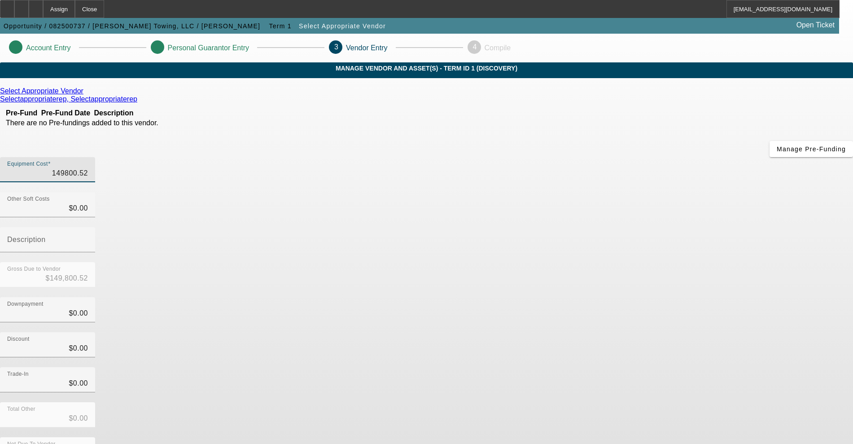
type input "$149,800.52"
click at [334, 286] on div "Select Appropriate Vendor Selectappropriaterep, Selectappropriaterep Pre-Fund P…" at bounding box center [426, 284] width 853 height 395
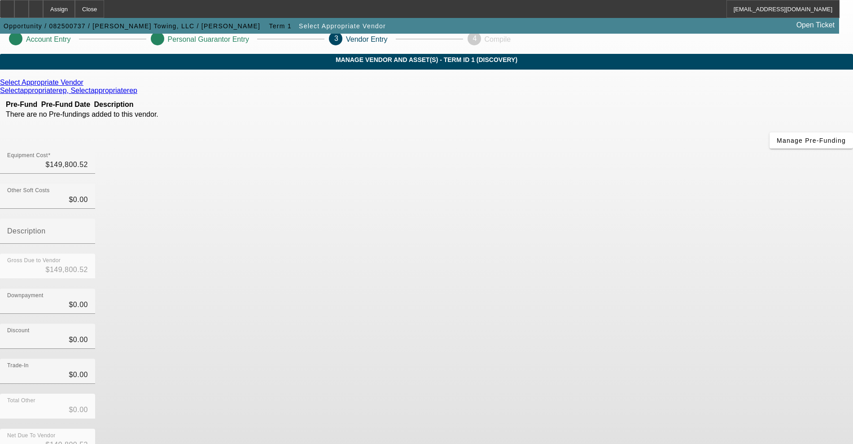
scroll to position [11, 0]
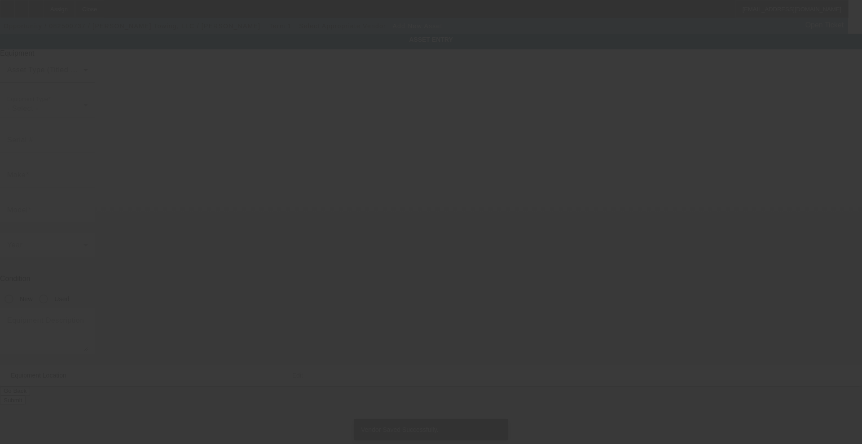
type input "12112 River Rd"
type input "Saint Rose"
type input "70087"
type input "Saint Charles"
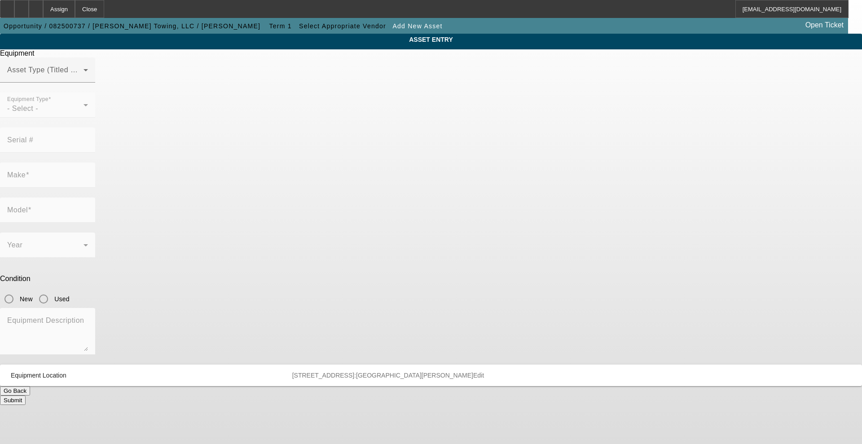
click at [30, 386] on button "Go Back" at bounding box center [15, 390] width 30 height 9
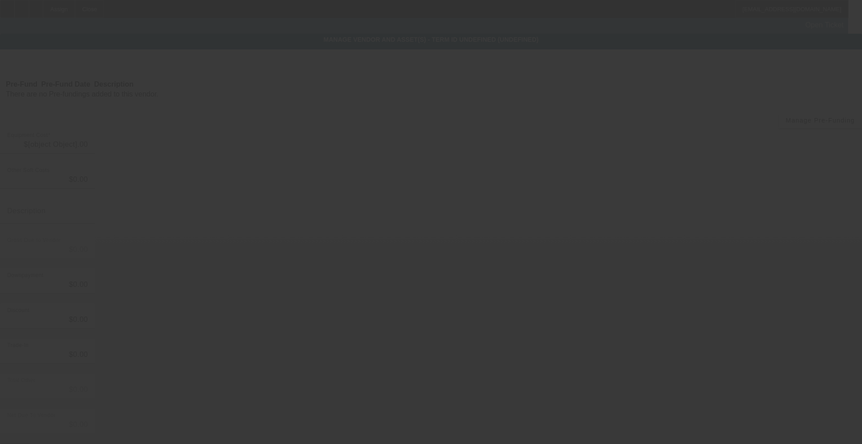
type input "$149,800.52"
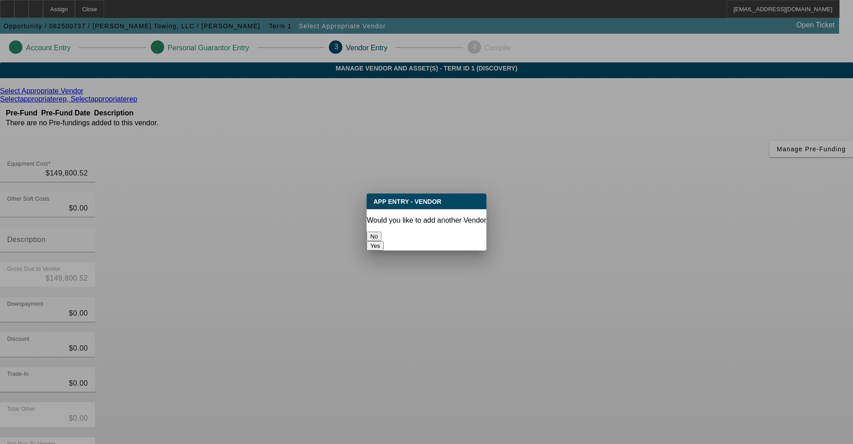
click at [382, 232] on button "No" at bounding box center [374, 236] width 15 height 9
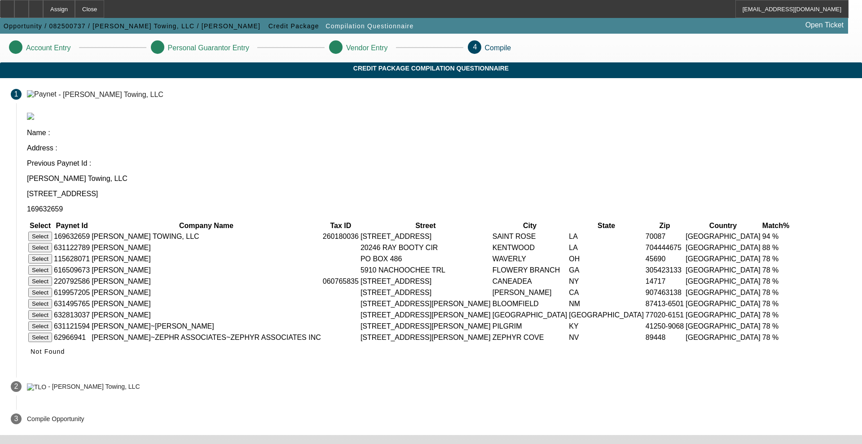
click at [52, 232] on button "Select" at bounding box center [40, 236] width 24 height 9
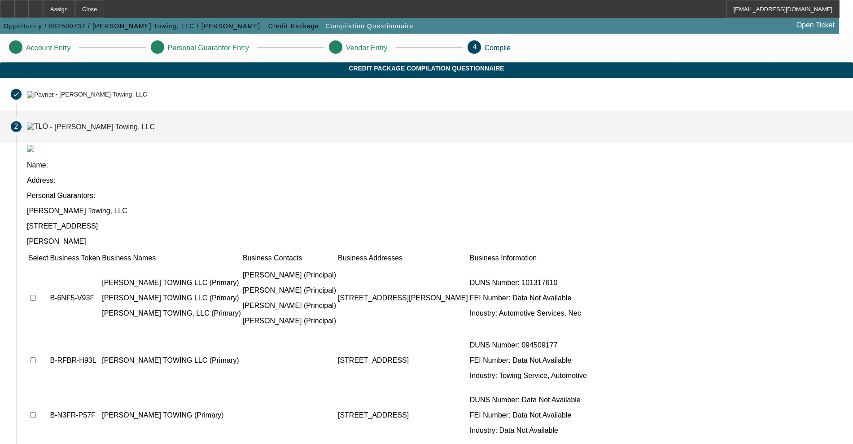
click at [36, 295] on input "checkbox" at bounding box center [33, 298] width 6 height 6
checkbox input "true"
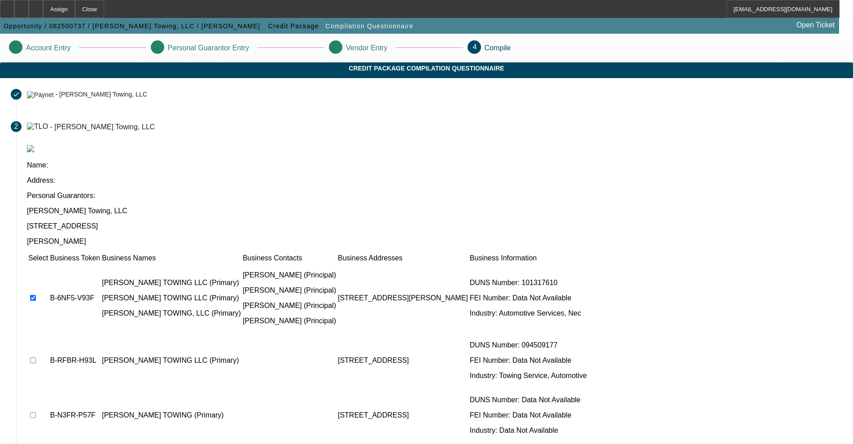
click at [36, 357] on input "checkbox" at bounding box center [33, 360] width 6 height 6
checkbox input "true"
click at [36, 412] on input "checkbox" at bounding box center [33, 415] width 6 height 6
checkbox input "true"
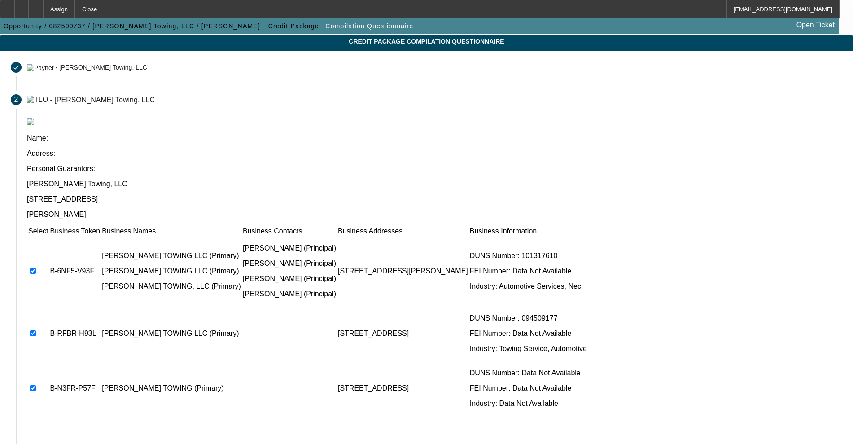
scroll to position [53, 0]
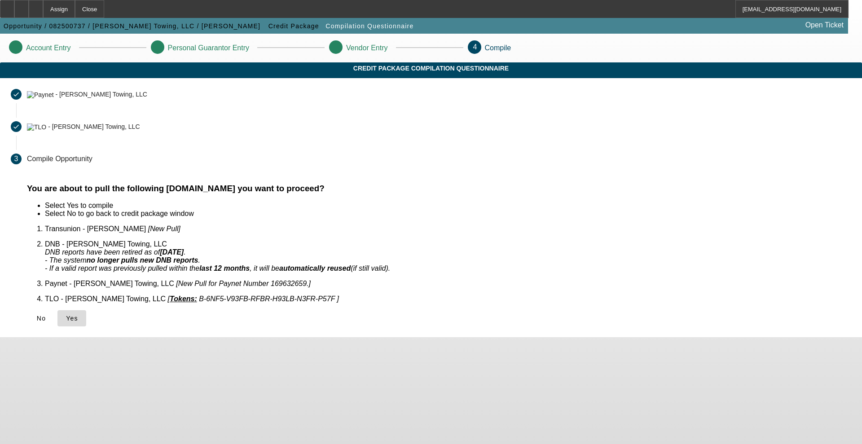
click at [66, 315] on icon at bounding box center [66, 318] width 0 height 7
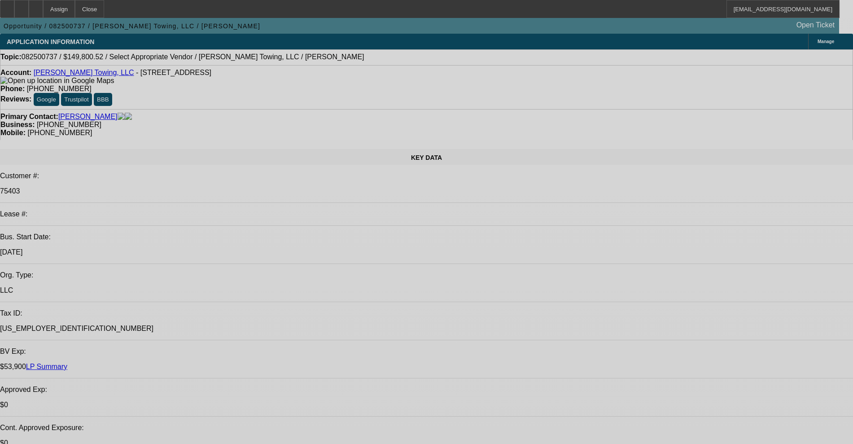
select select "0"
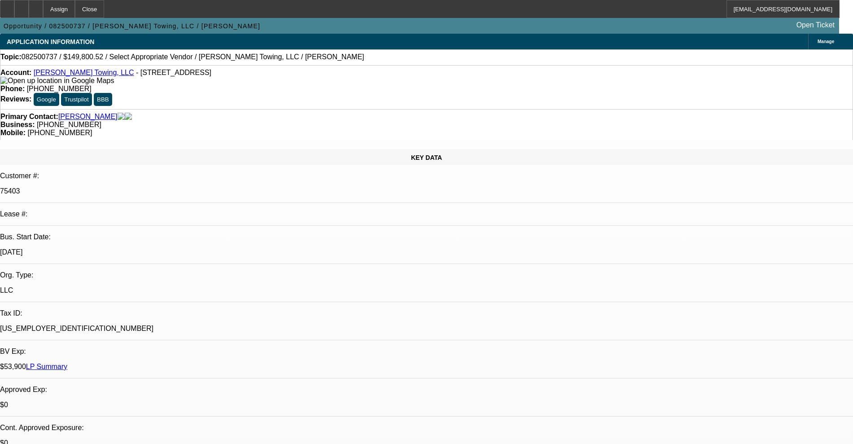
select select "2"
select select "0.1"
select select "4"
click at [43, 7] on div at bounding box center [36, 9] width 14 height 18
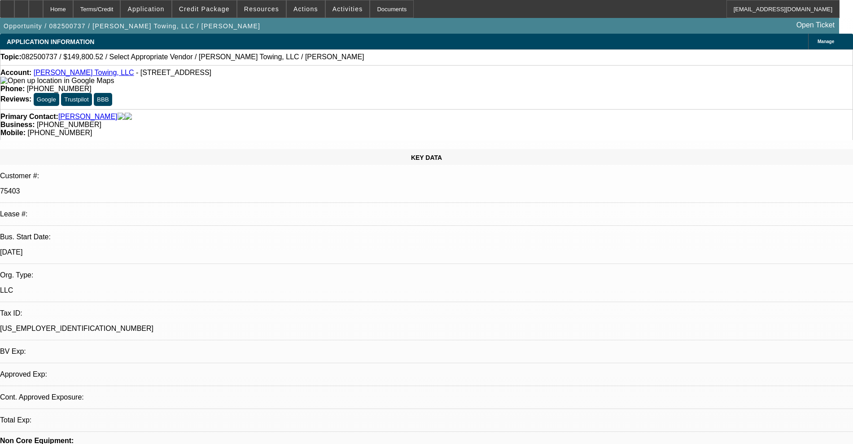
select select "0"
select select "2"
select select "0.1"
select select "4"
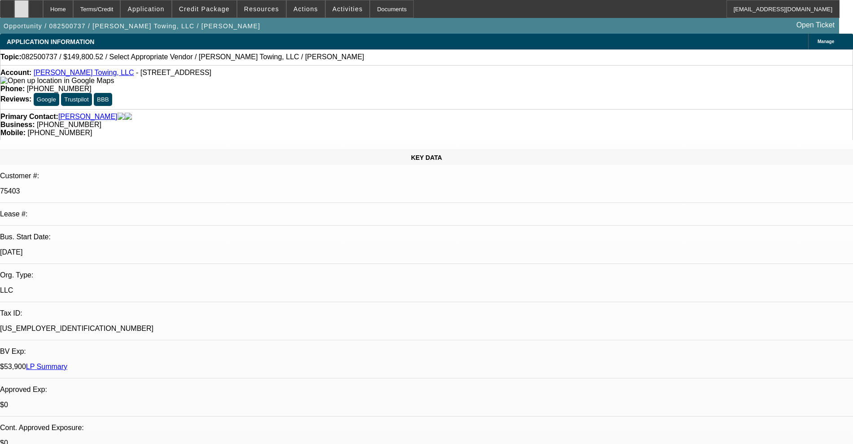
click at [29, 8] on div at bounding box center [21, 9] width 14 height 18
click at [287, 12] on span at bounding box center [306, 9] width 38 height 22
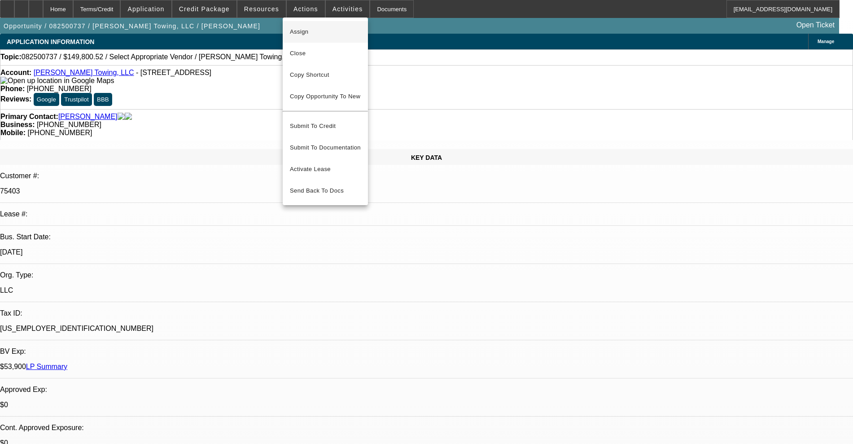
click at [296, 33] on span "Assign" at bounding box center [325, 31] width 71 height 11
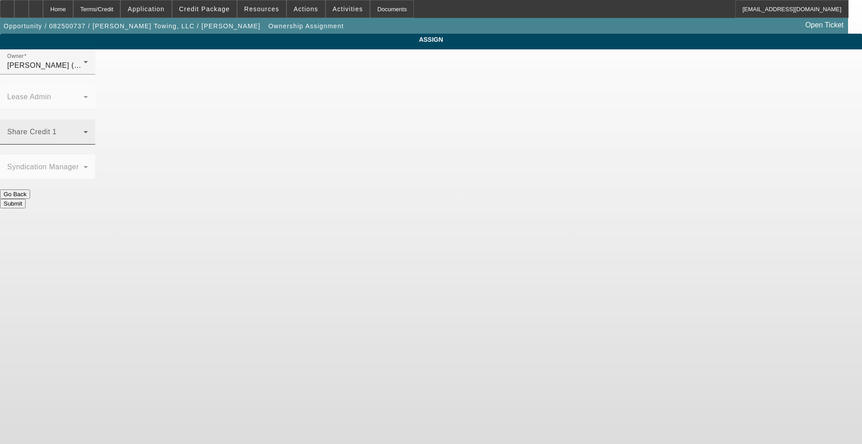
click at [83, 130] on span at bounding box center [45, 135] width 76 height 11
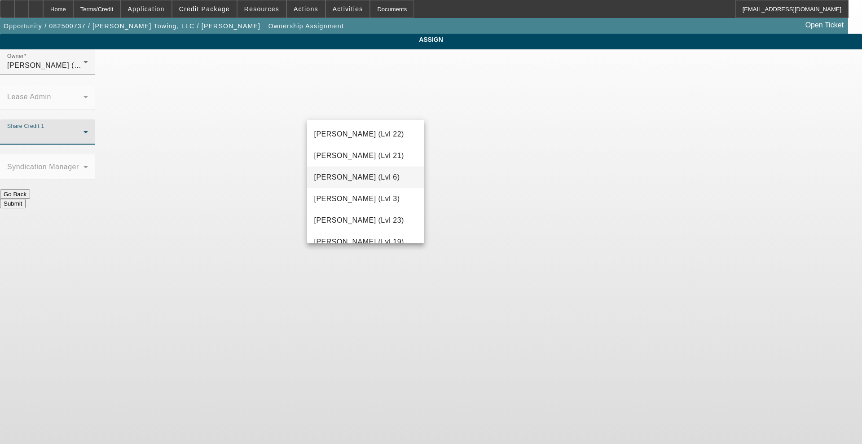
scroll to position [954, 0]
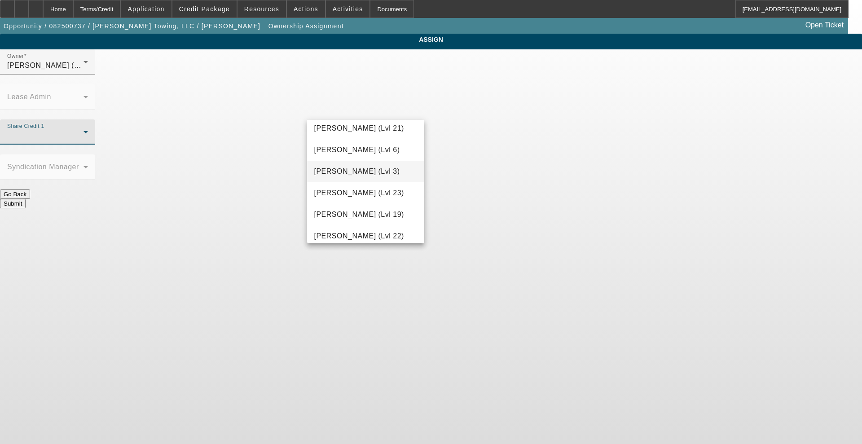
click at [352, 177] on span "Richards, Stephanie (Lvl 3)" at bounding box center [357, 171] width 86 height 11
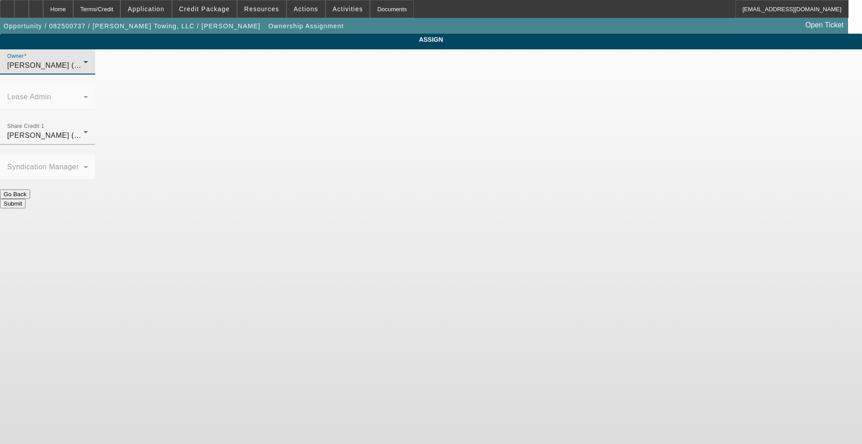
click at [93, 69] on span "Richards, Stephanie (Lvl 3)" at bounding box center [50, 65] width 86 height 8
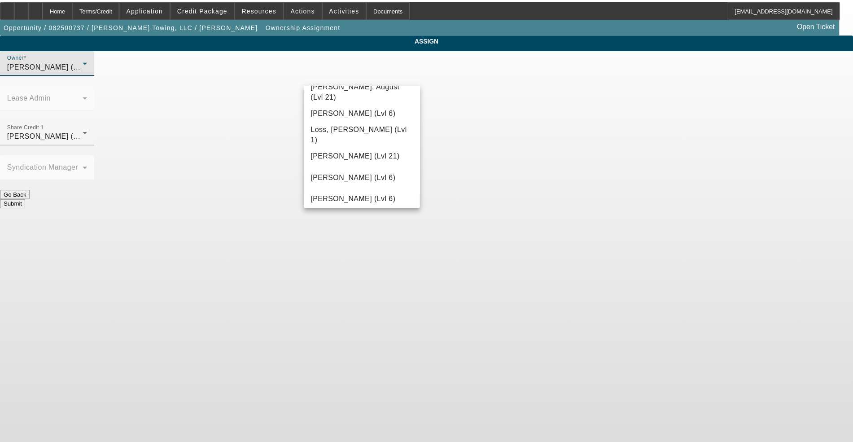
scroll to position [686, 0]
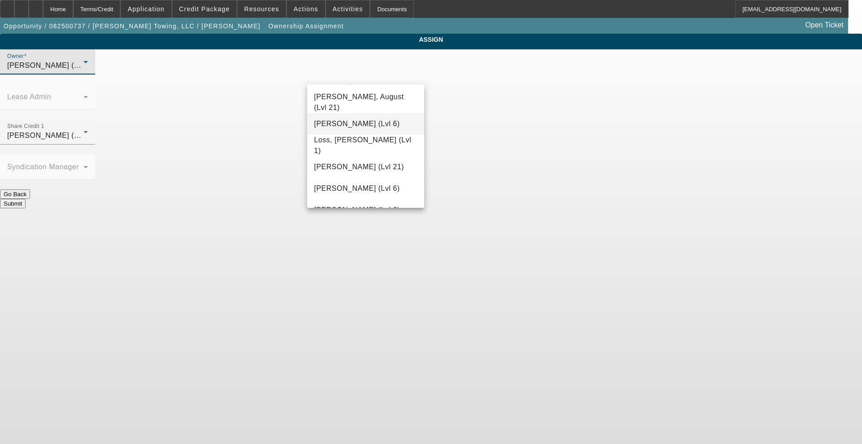
click at [366, 129] on span "Lionello, Nick (Lvl 6)" at bounding box center [357, 123] width 86 height 11
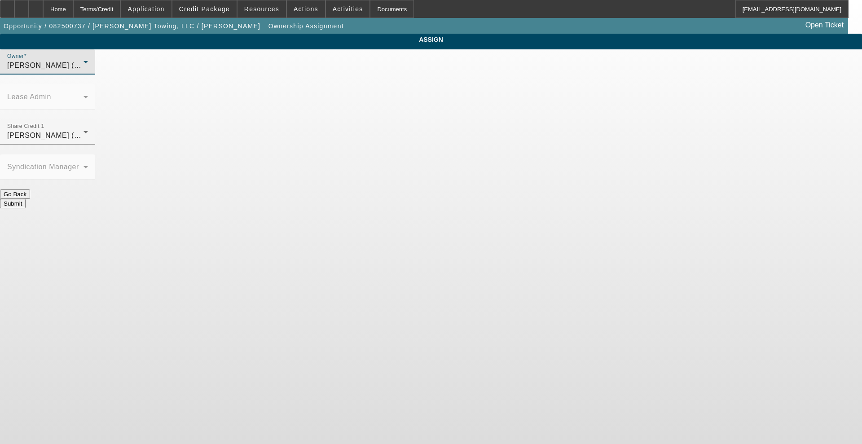
click at [26, 199] on button "Submit" at bounding box center [13, 203] width 26 height 9
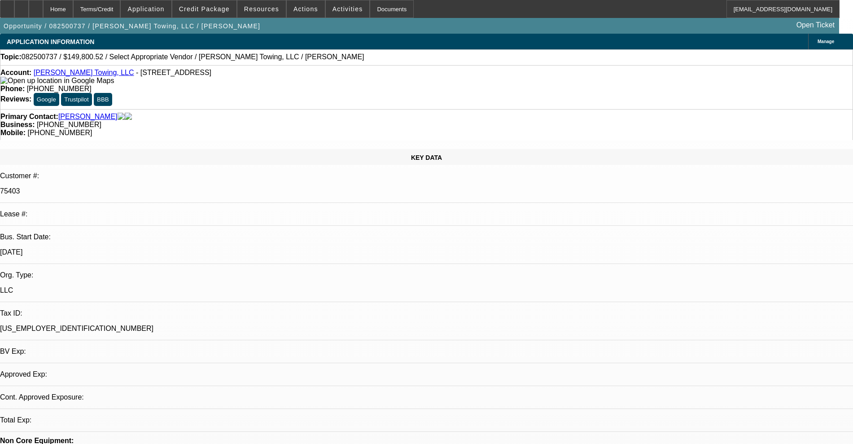
select select "0"
select select "2"
select select "0.1"
select select "4"
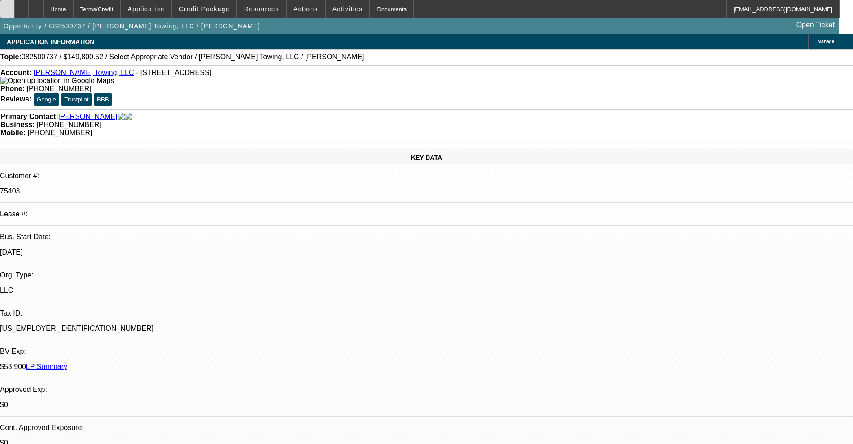
click at [14, 4] on div at bounding box center [7, 9] width 14 height 18
click at [61, 75] on link "Aaron Campeaux Towing, LLC" at bounding box center [84, 73] width 101 height 8
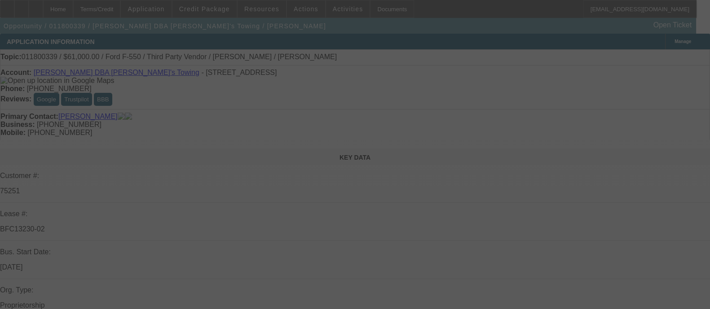
select select "0"
select select "6"
select select "0"
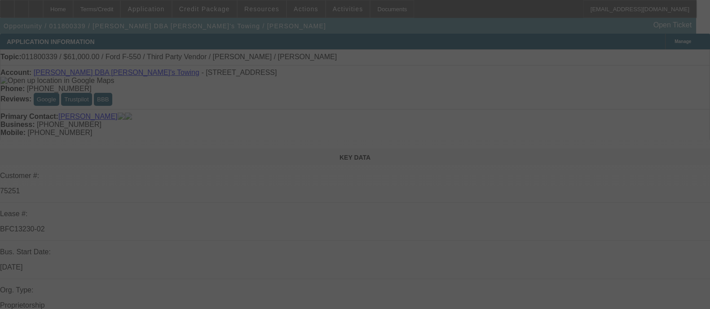
select select "0"
select select "2"
select select "0"
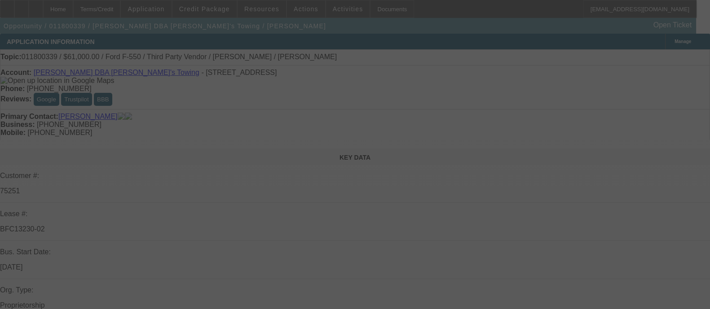
select select "0"
select select "2"
select select "0"
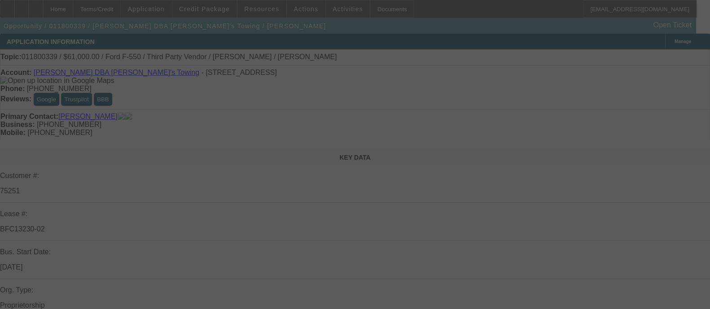
select select "2"
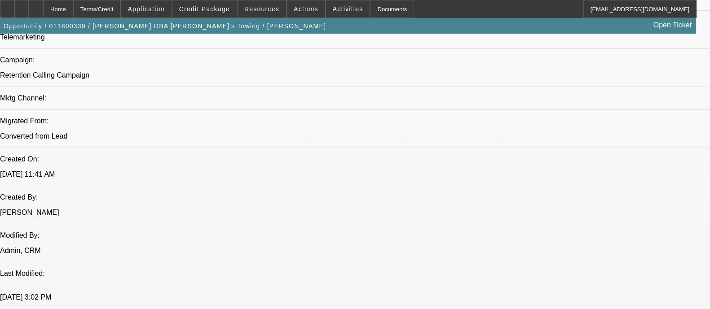
scroll to position [673, 0]
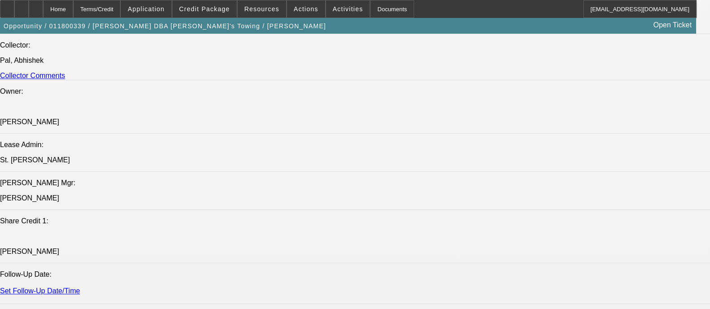
scroll to position [1402, 0]
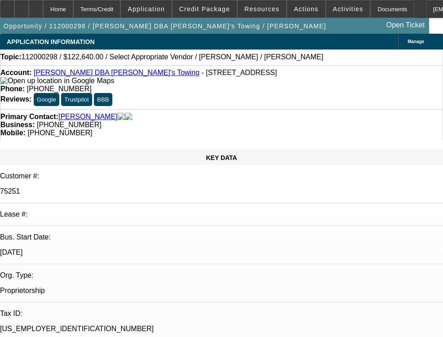
select select "0"
select select "2"
select select "0.1"
select select "4"
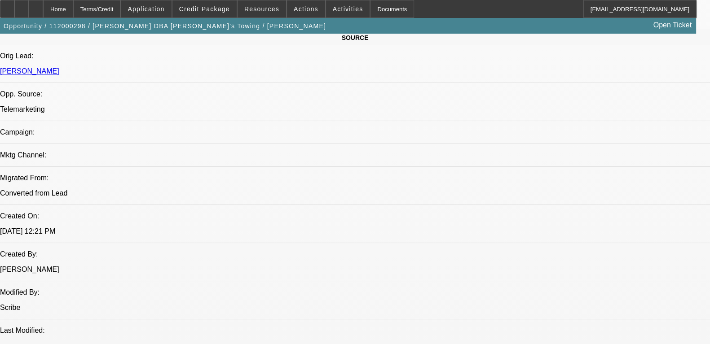
scroll to position [392, 0]
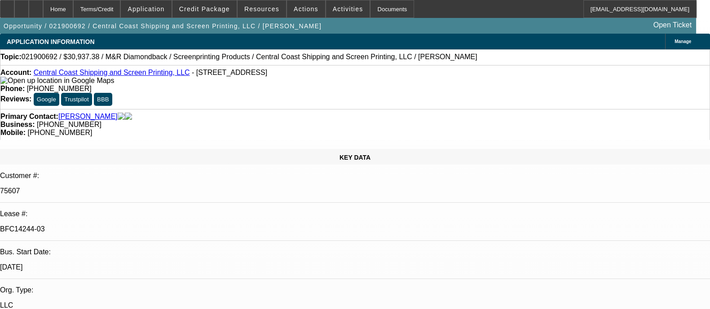
select select "0"
select select "2"
select select "0.1"
select select "4"
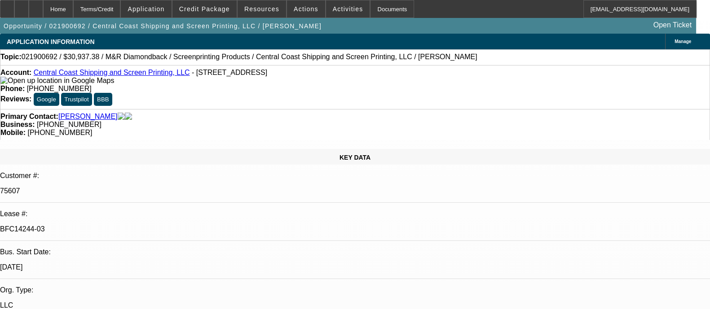
select select "0"
select select "2"
select select "0.1"
select select "4"
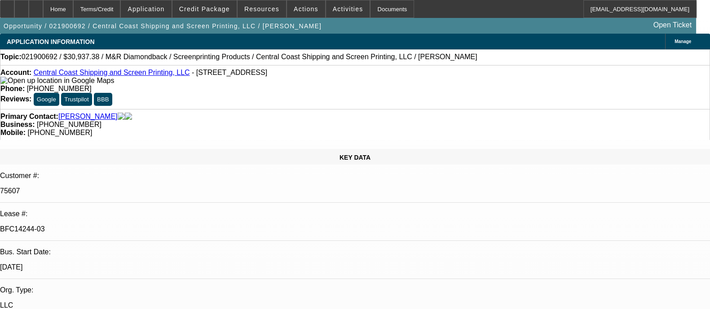
select select "0"
select select "2"
select select "0.1"
select select "4"
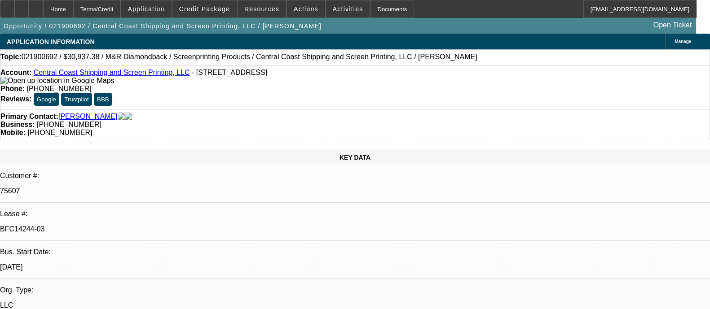
select select "0"
select select "2"
select select "0.1"
select select "4"
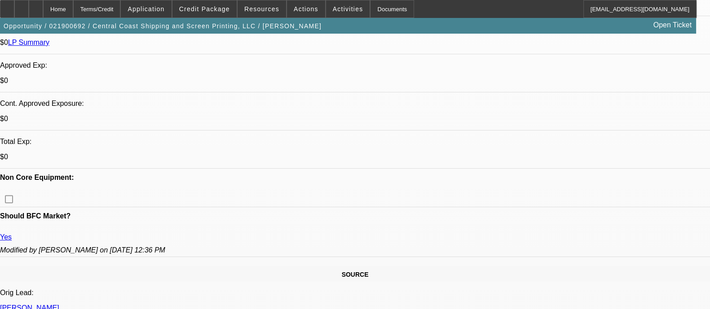
scroll to position [281, 0]
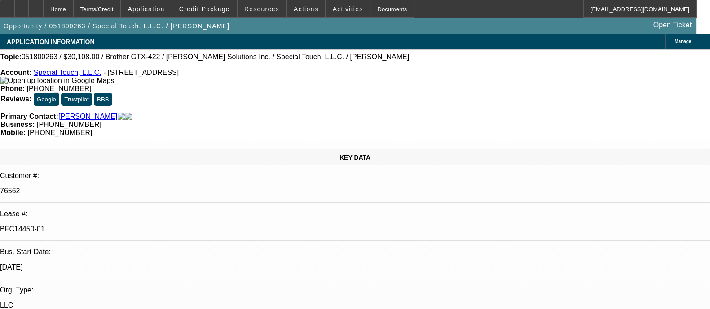
select select "0"
select select "4"
select select "0"
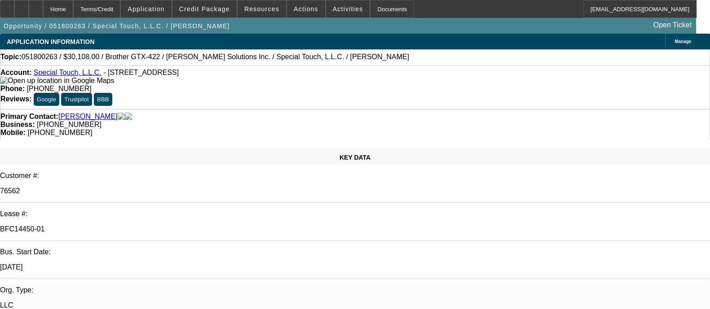
select select "0"
select select "4"
select select "0"
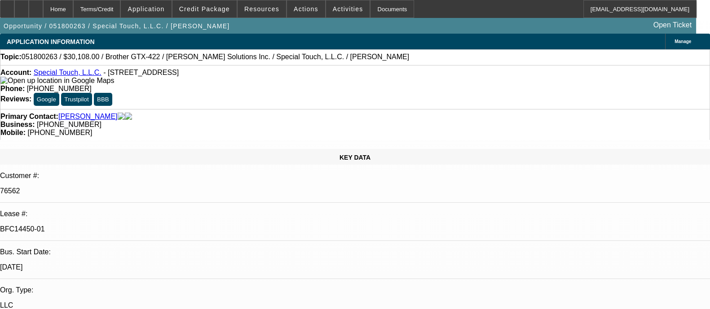
select select "0"
select select "4"
select select "0"
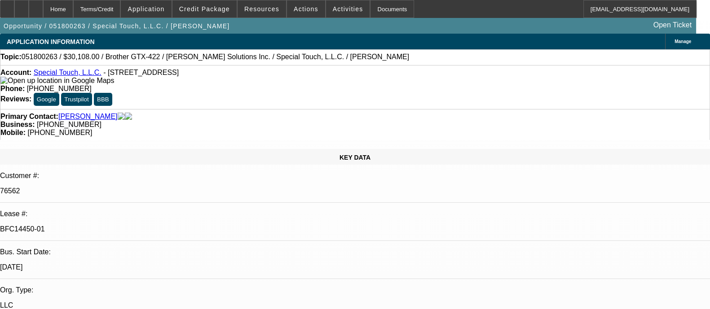
select select "4"
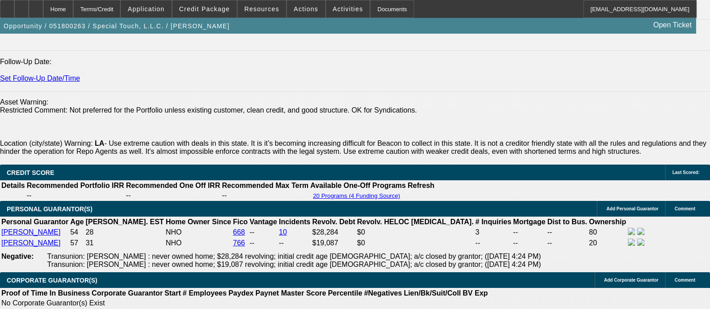
scroll to position [1122, 0]
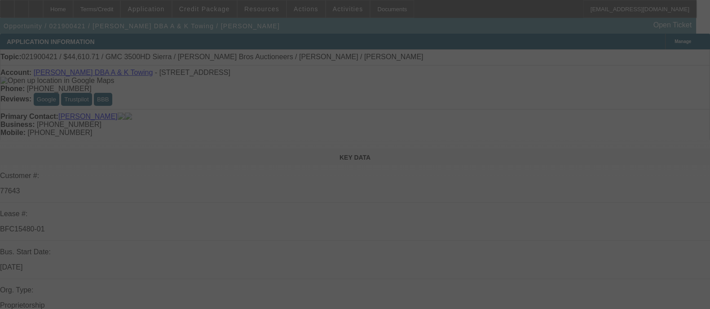
select select "0"
select select "2"
select select "0.1"
select select "4"
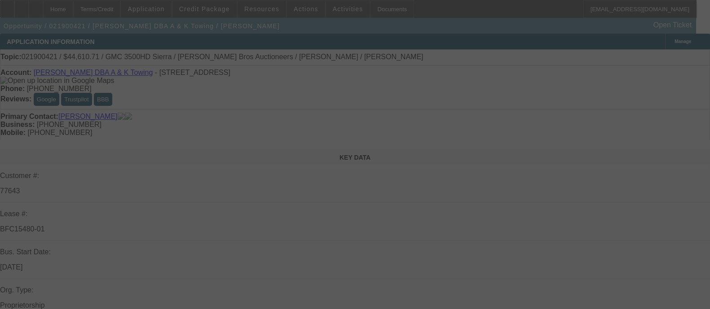
select select "0"
select select "2"
select select "15"
select select "0"
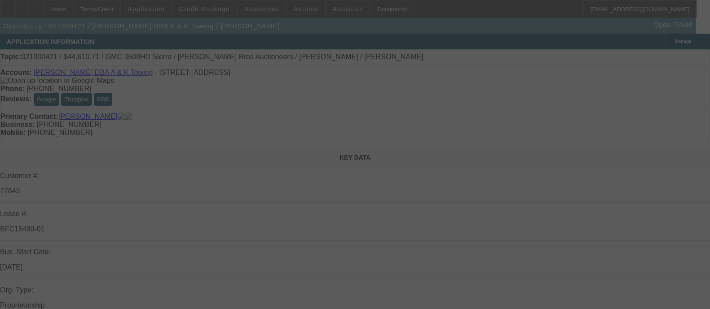
select select "0"
select select "0.1"
select select "4"
select select "0"
select select "2"
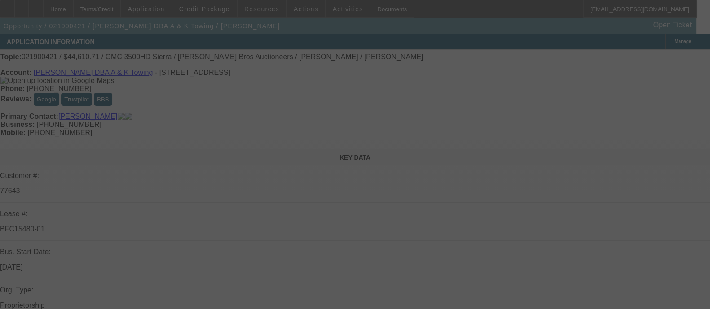
select select "2"
select select "15"
